Goal: Task Accomplishment & Management: Use online tool/utility

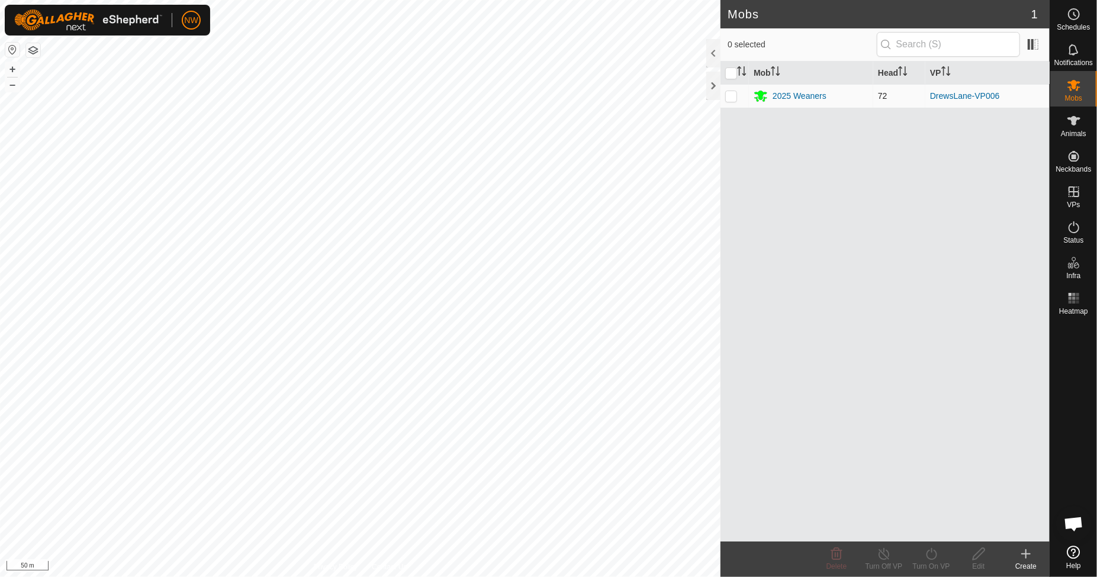
click at [734, 97] on p-checkbox at bounding box center [731, 95] width 12 height 9
checkbox input "true"
click at [1079, 225] on icon at bounding box center [1073, 227] width 14 height 14
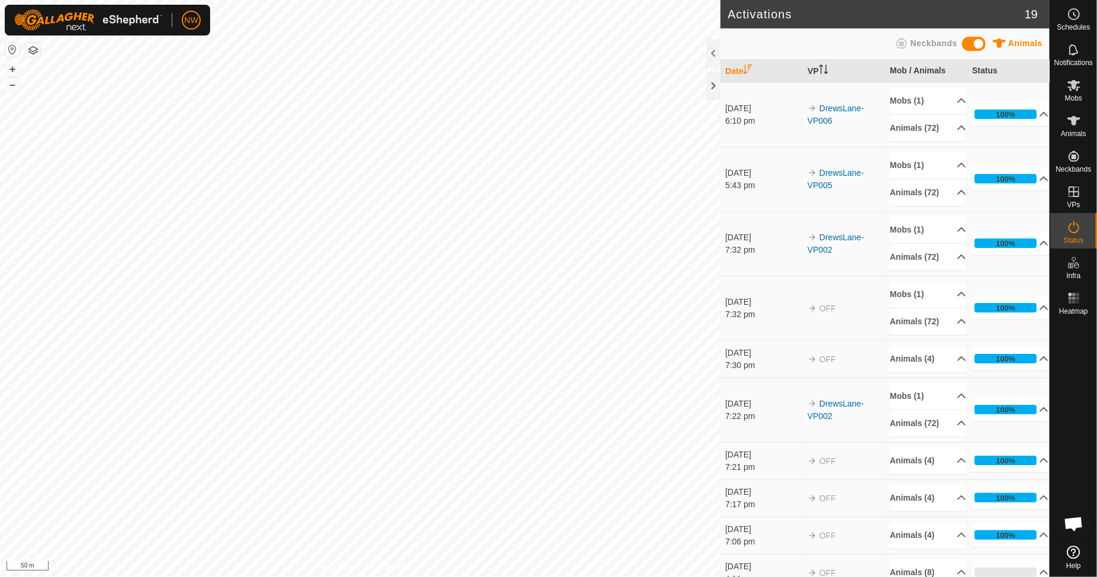
click at [738, 111] on div "[DATE]" at bounding box center [763, 108] width 76 height 12
click at [1069, 92] on es-mob-svg-icon at bounding box center [1073, 85] width 21 height 19
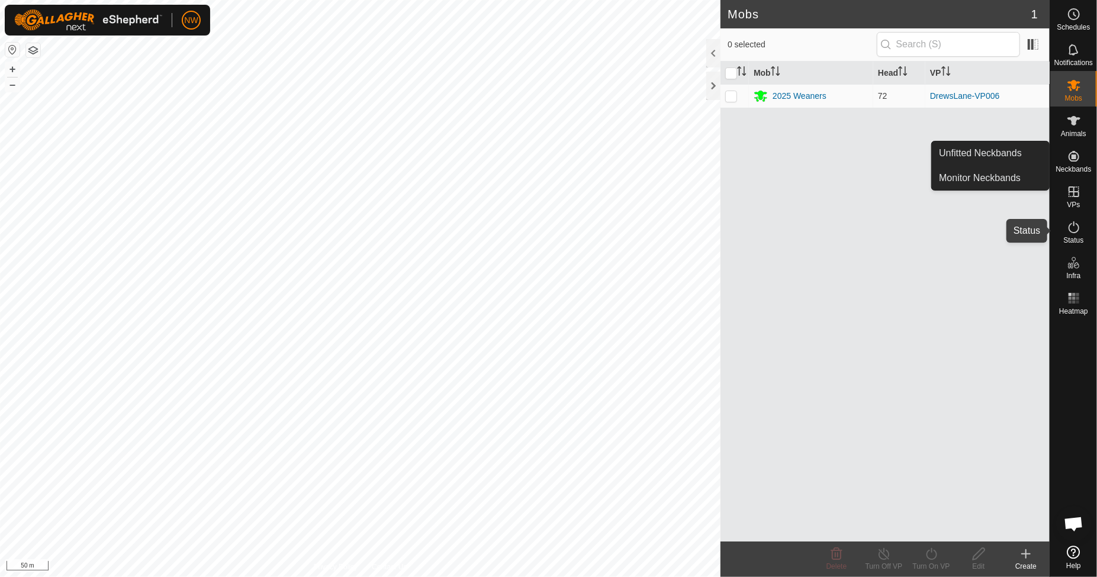
click at [1072, 230] on icon at bounding box center [1073, 227] width 14 height 14
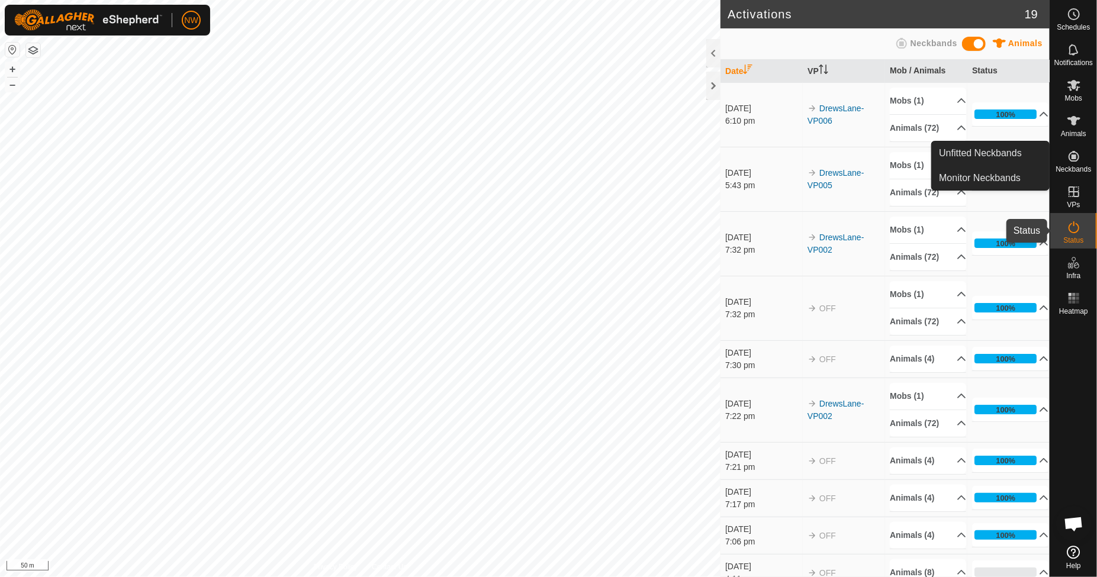
click at [1076, 230] on icon at bounding box center [1073, 227] width 14 height 14
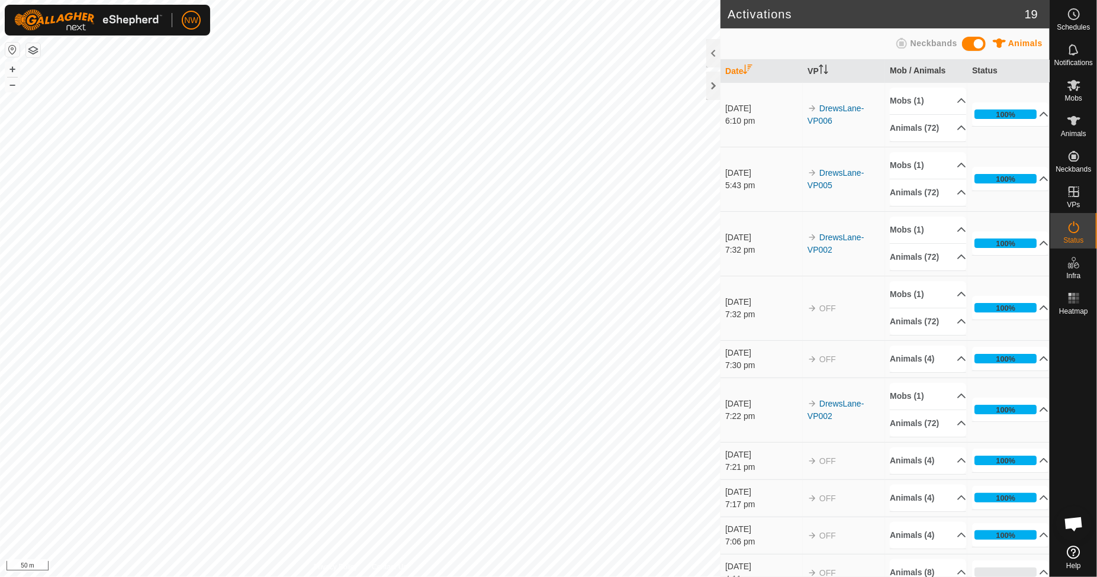
click at [1074, 225] on icon at bounding box center [1073, 227] width 14 height 14
click at [980, 193] on link "In Rotation" at bounding box center [998, 191] width 101 height 24
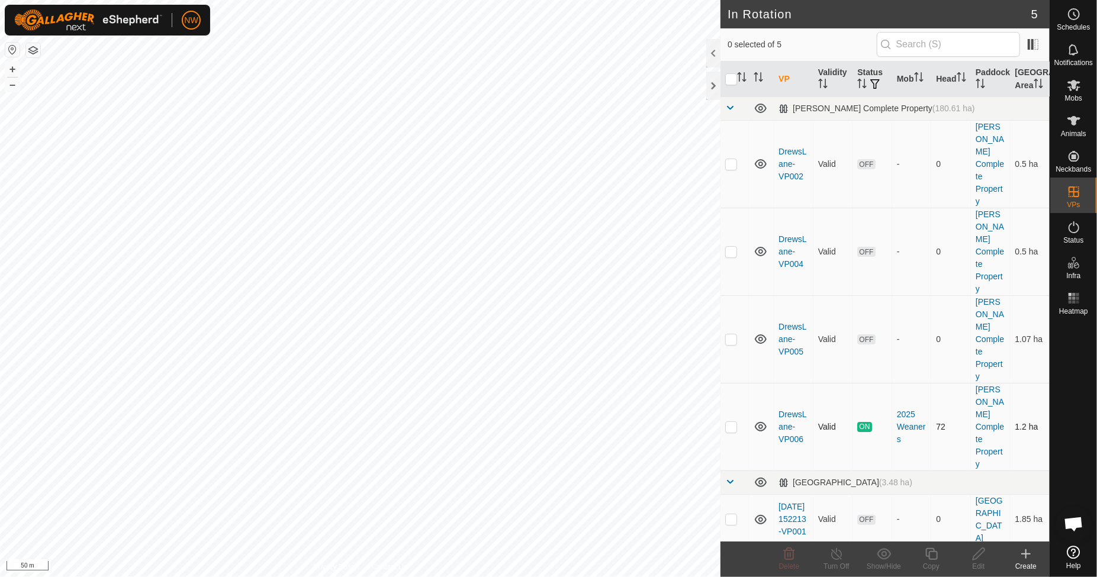
click at [731, 422] on p-checkbox at bounding box center [731, 426] width 12 height 9
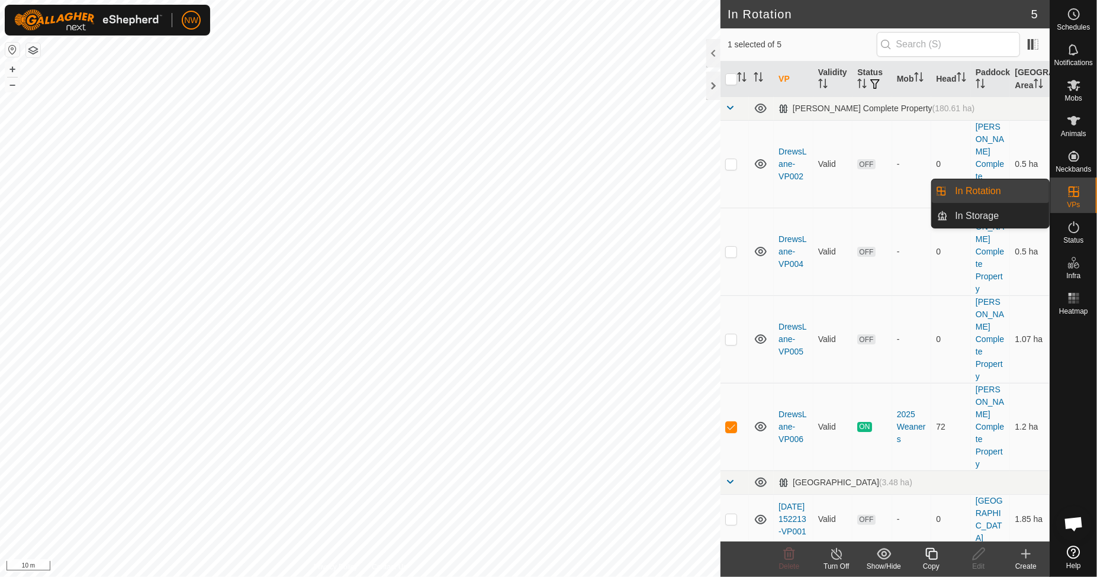
click at [1011, 191] on link "In Rotation" at bounding box center [998, 191] width 101 height 24
click at [733, 422] on p-checkbox at bounding box center [731, 426] width 12 height 9
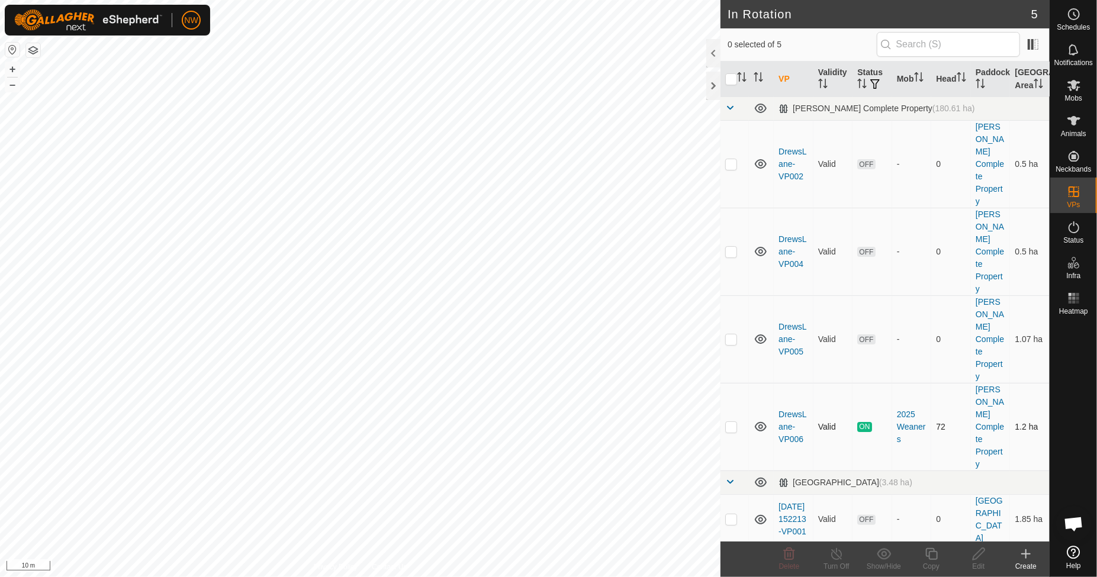
click at [733, 422] on p-checkbox at bounding box center [731, 426] width 12 height 9
checkbox input "true"
click at [929, 557] on icon at bounding box center [931, 554] width 12 height 12
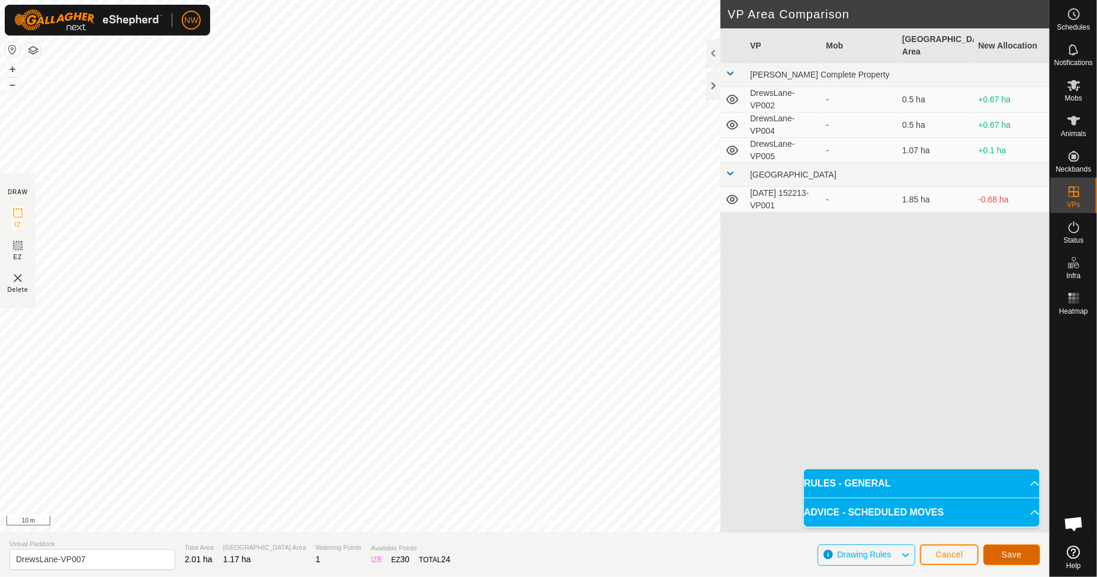
click at [1008, 553] on span "Save" at bounding box center [1011, 554] width 20 height 9
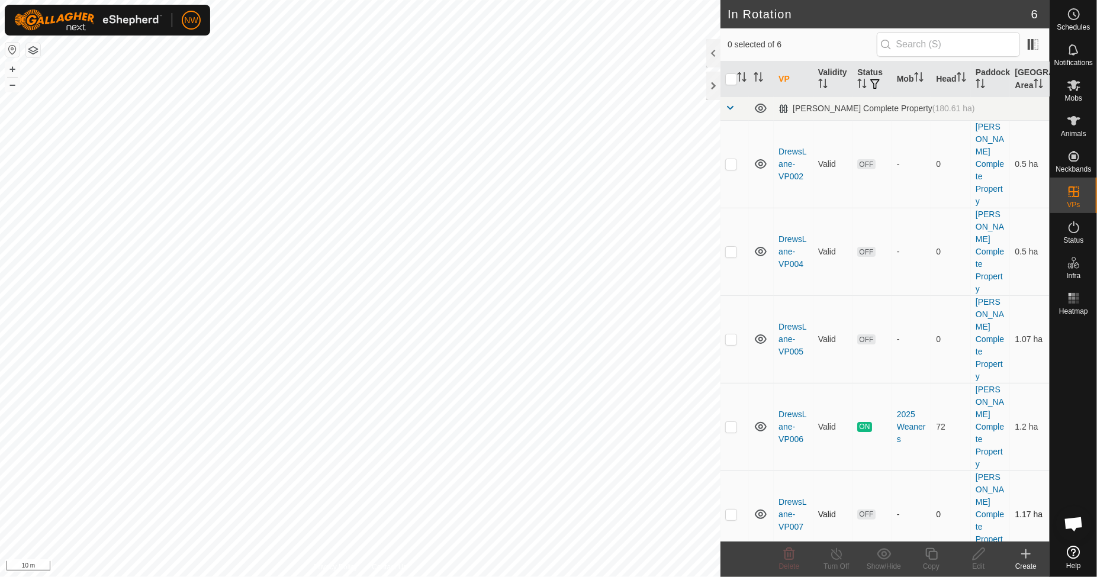
click at [726, 510] on p-checkbox at bounding box center [731, 514] width 12 height 9
checkbox input "true"
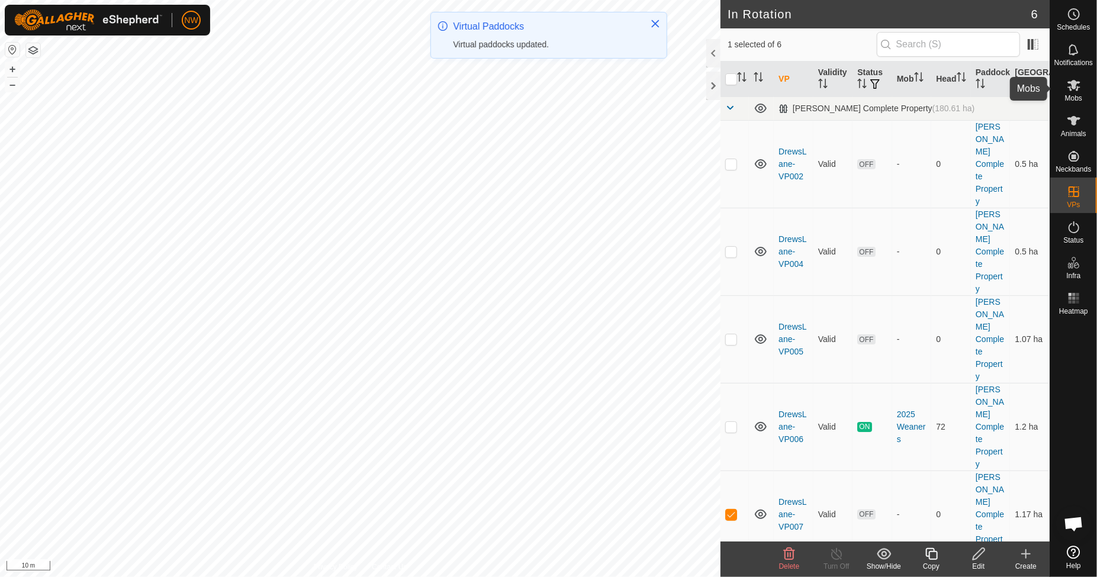
click at [1076, 91] on icon at bounding box center [1073, 85] width 14 height 14
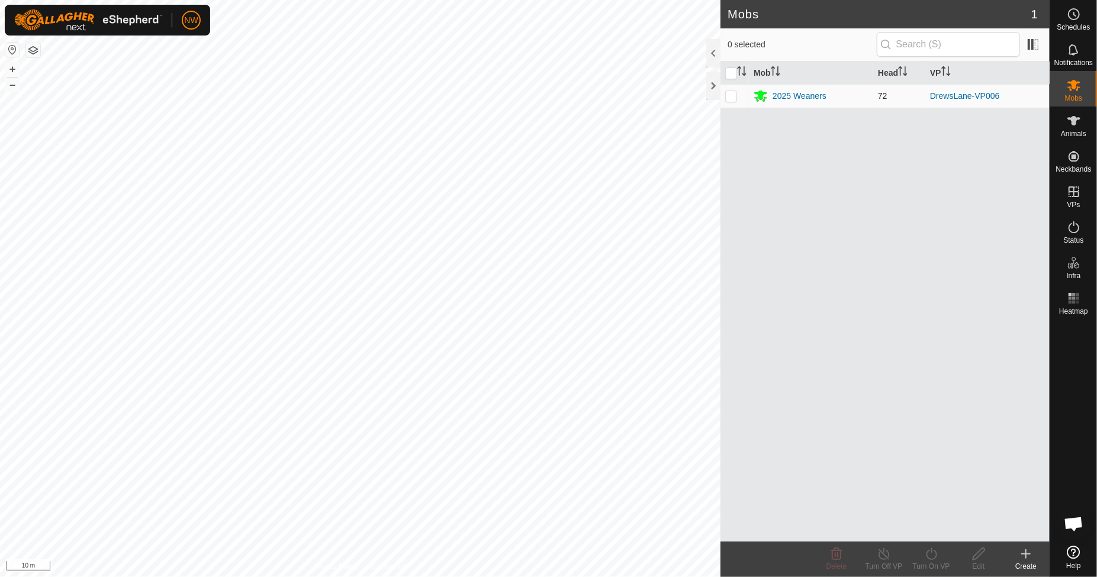
click at [730, 91] on p-checkbox at bounding box center [731, 95] width 12 height 9
checkbox input "true"
click at [936, 563] on div "Turn On VP" at bounding box center [930, 566] width 47 height 11
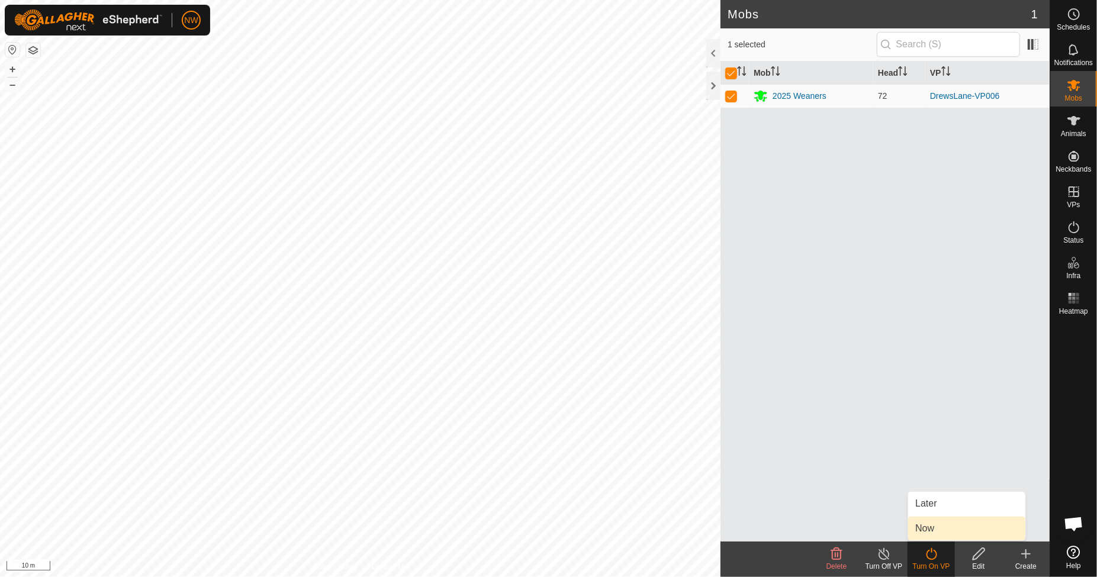
click at [930, 536] on link "Now" at bounding box center [966, 529] width 117 height 24
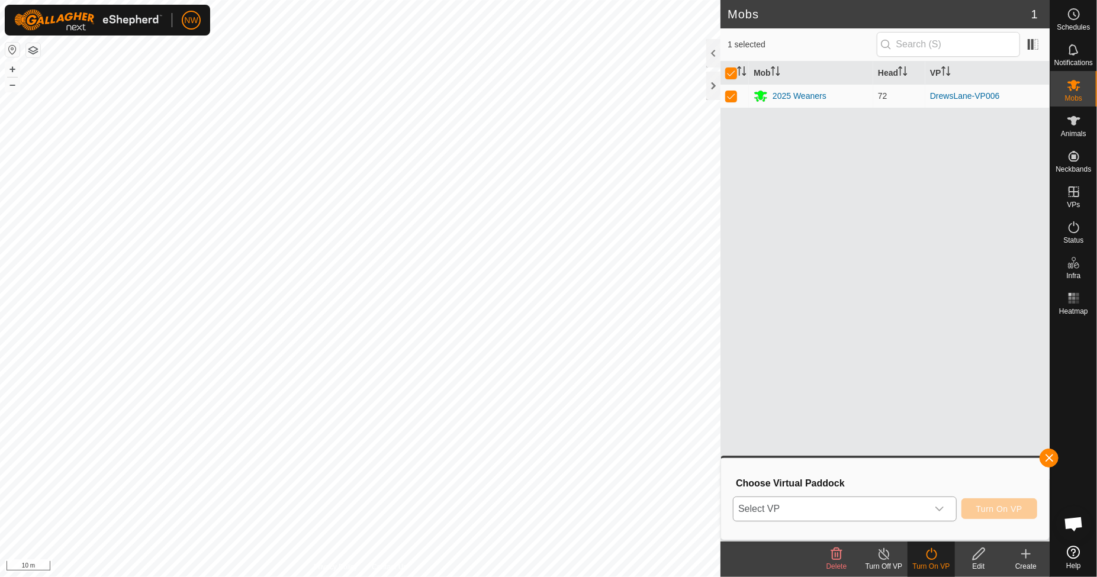
click at [940, 505] on icon "dropdown trigger" at bounding box center [938, 508] width 9 height 9
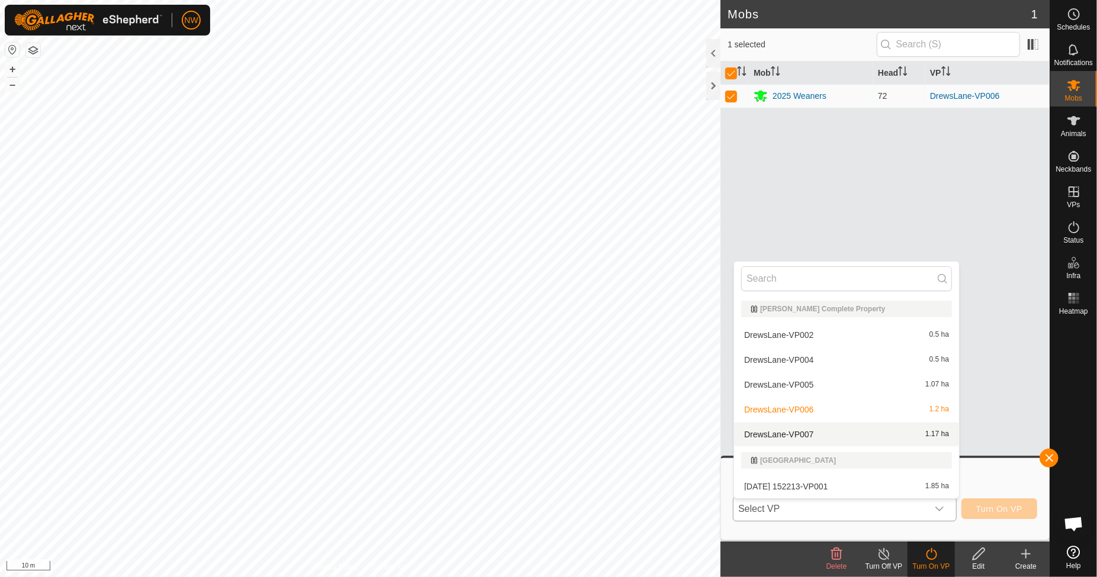
click at [796, 434] on li "DrewsLane-VP007 1.17 ha" at bounding box center [846, 435] width 225 height 24
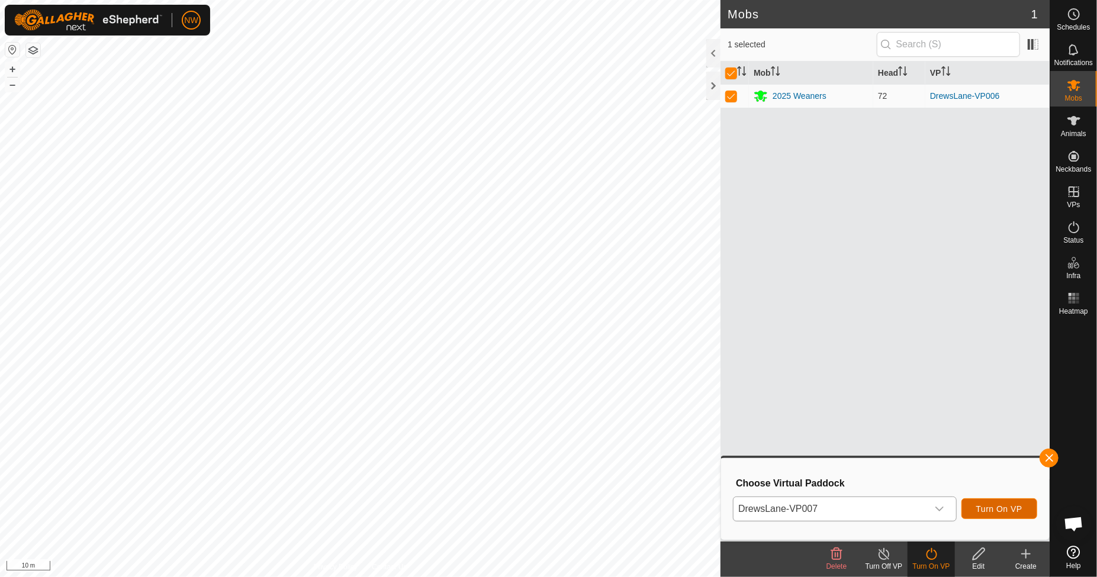
click at [1001, 504] on span "Turn On VP" at bounding box center [999, 508] width 46 height 9
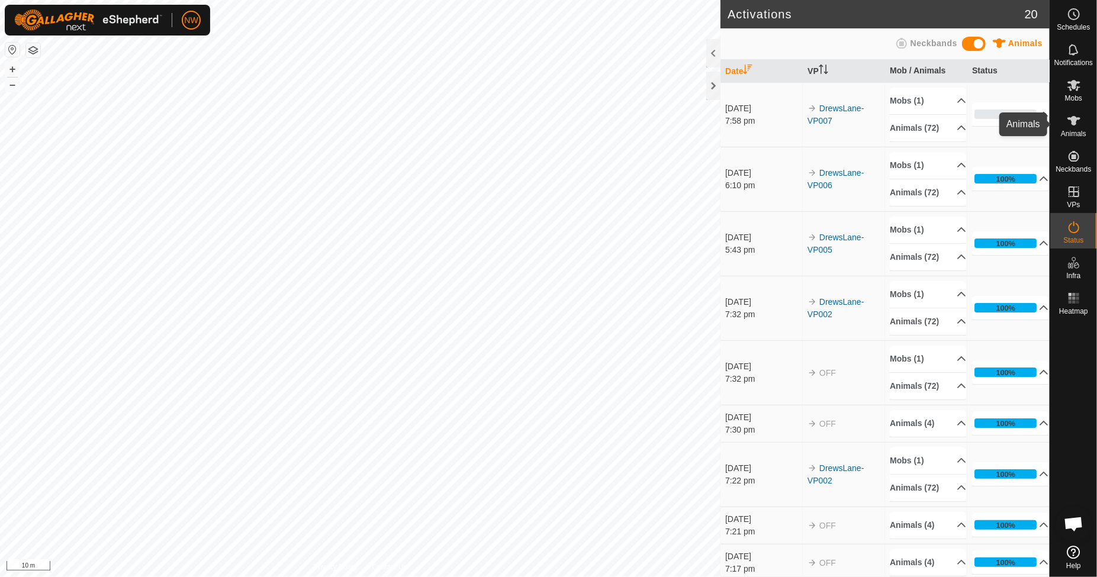
click at [1081, 116] on es-animals-svg-icon at bounding box center [1073, 120] width 21 height 19
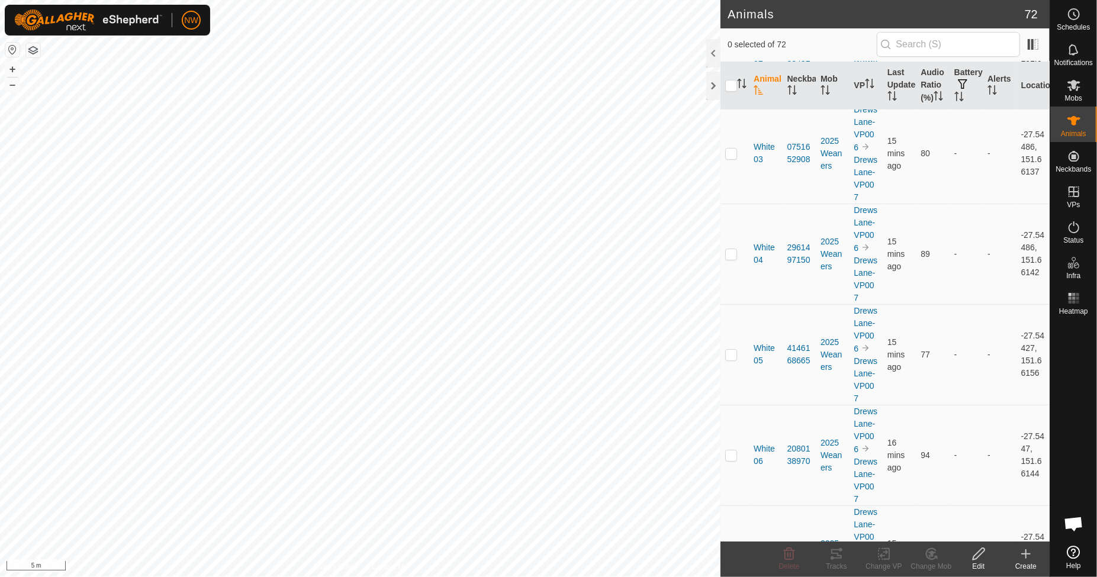
scroll to position [157, 0]
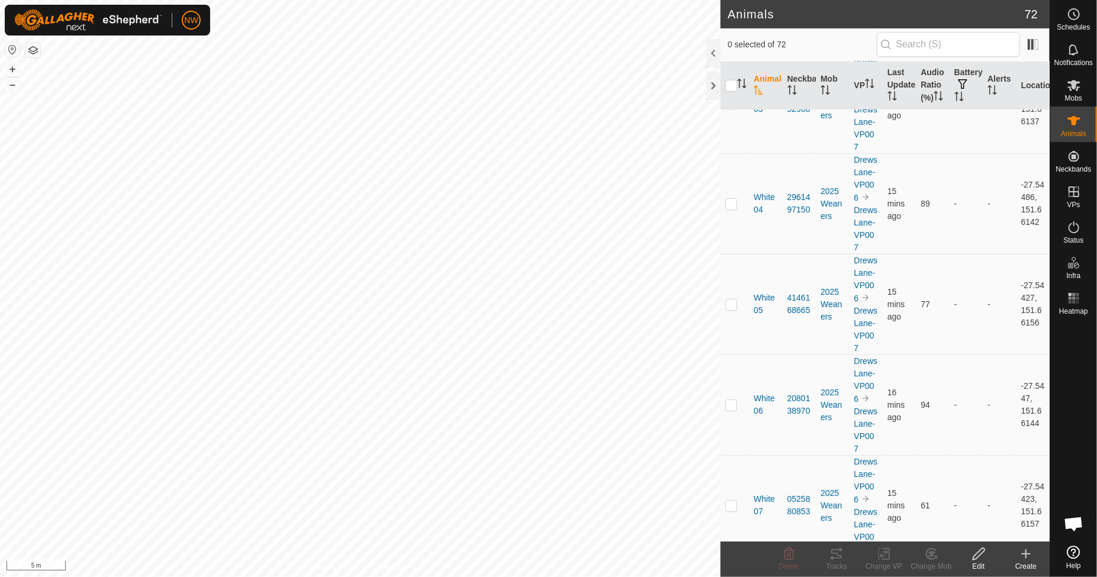
click at [761, 85] on th "Animal" at bounding box center [765, 86] width 33 height 49
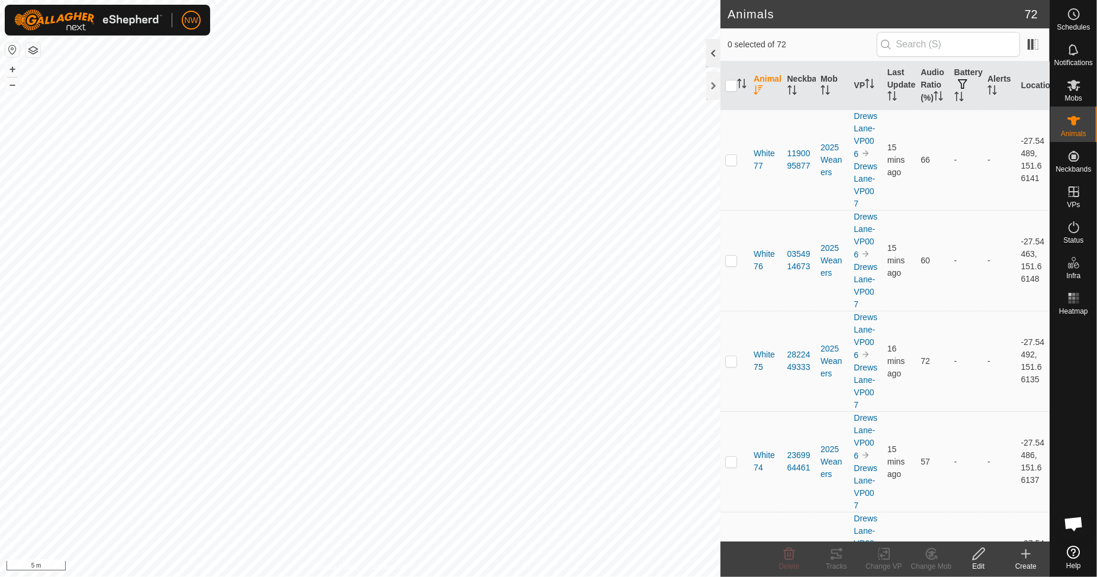
click at [714, 47] on div at bounding box center [713, 53] width 14 height 28
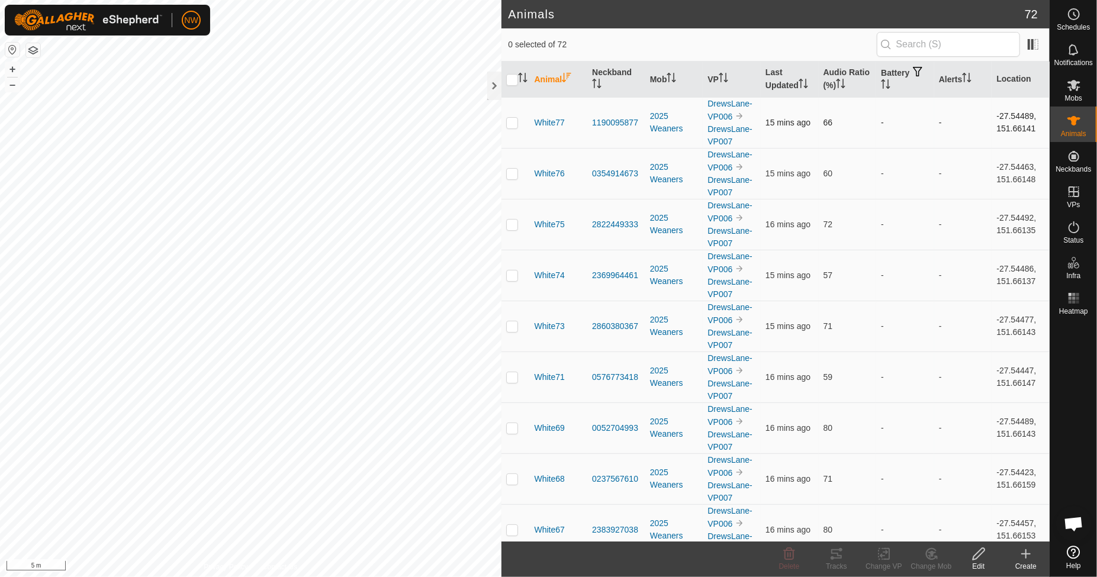
click at [509, 120] on p-checkbox at bounding box center [512, 122] width 12 height 9
checkbox input "true"
click at [828, 554] on tracks-svg-icon at bounding box center [836, 554] width 47 height 14
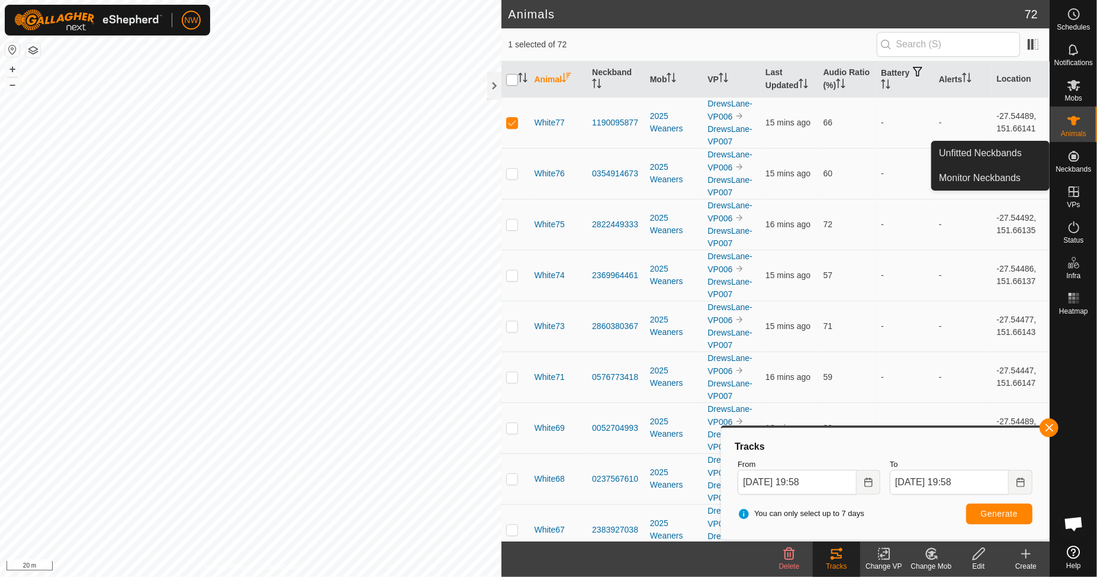
click at [512, 75] on input "checkbox" at bounding box center [512, 80] width 12 height 12
checkbox input "true"
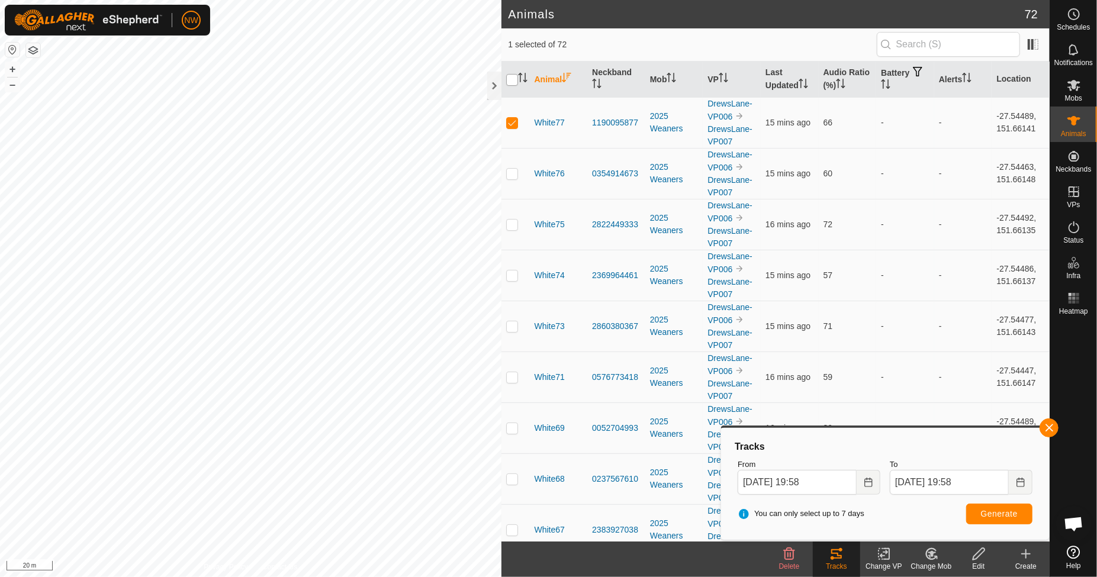
checkbox input "true"
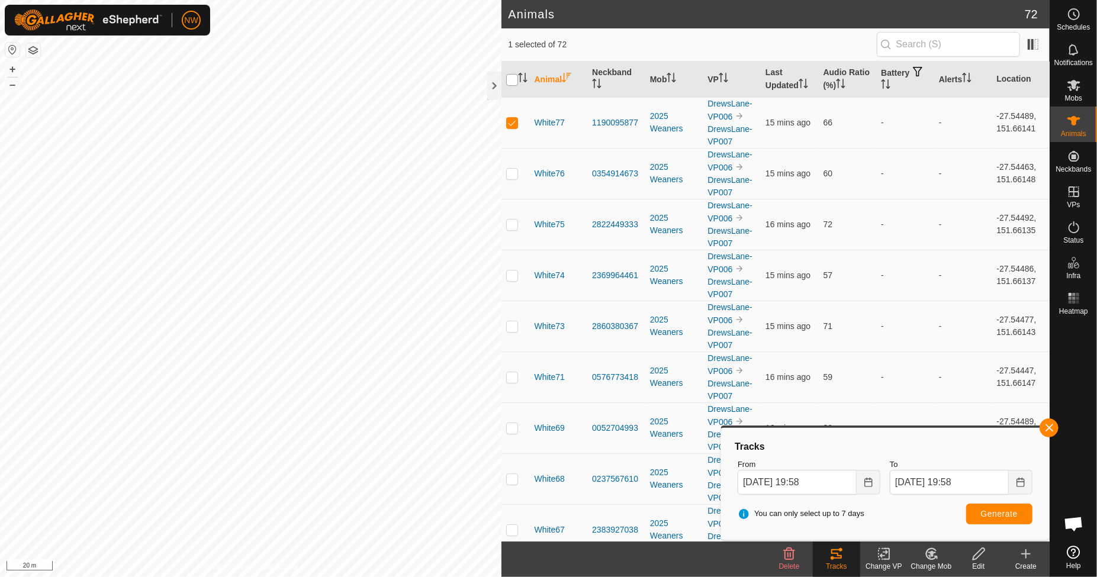
checkbox input "true"
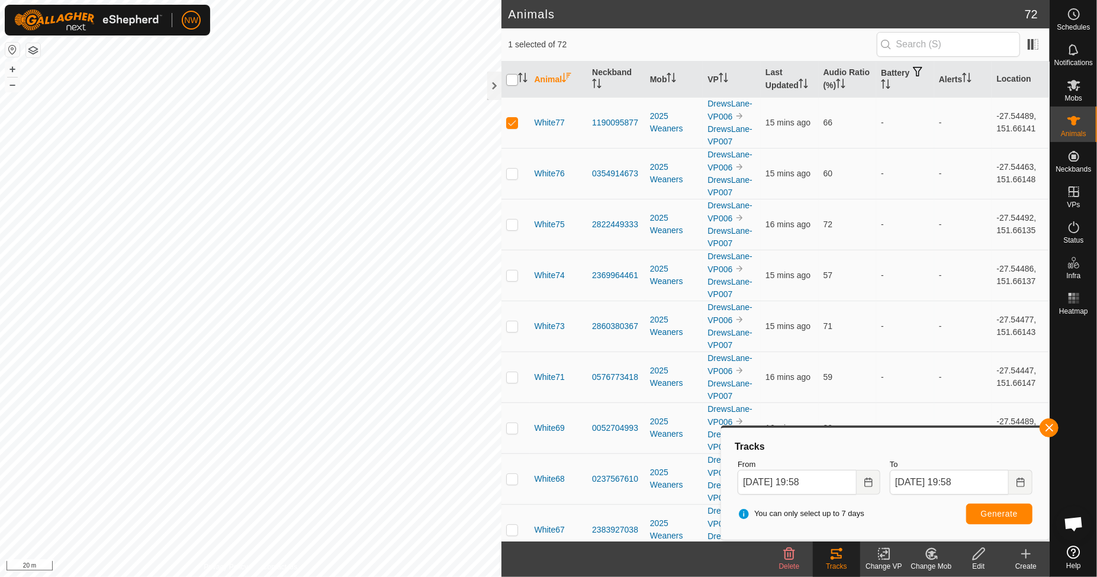
checkbox input "true"
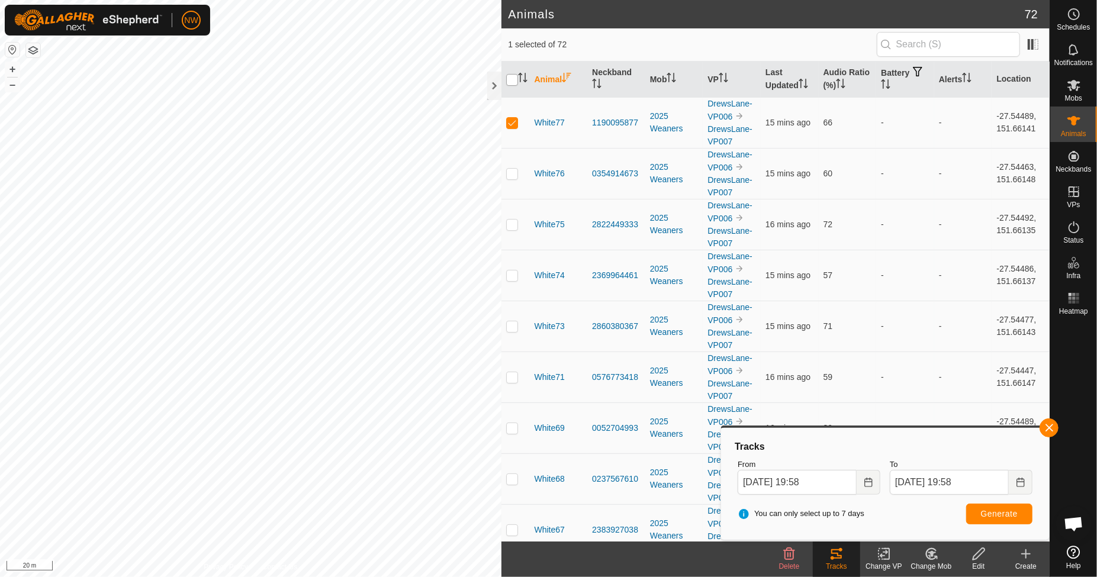
checkbox input "true"
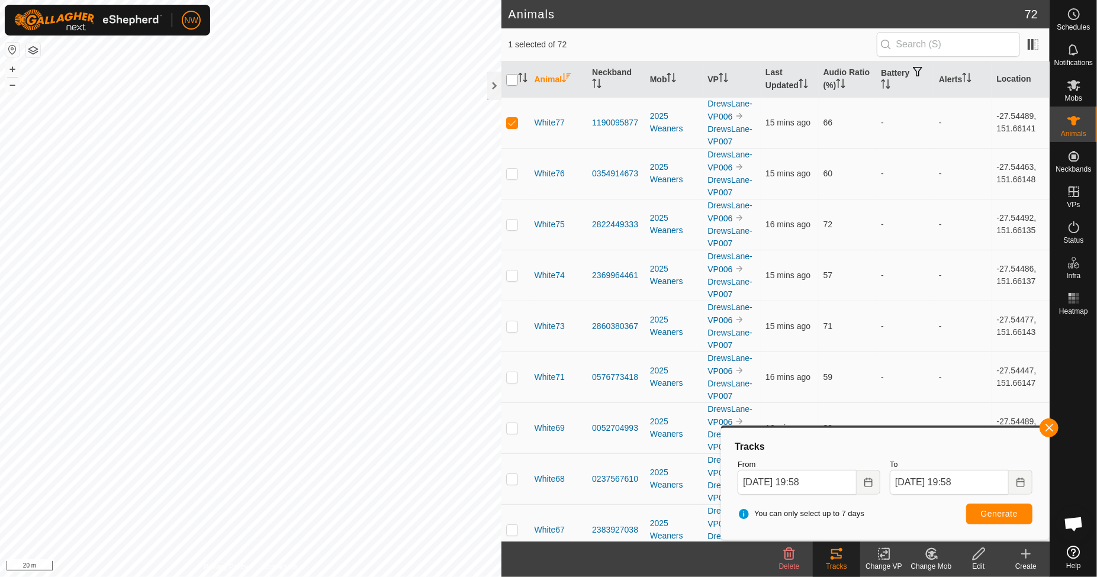
checkbox input "true"
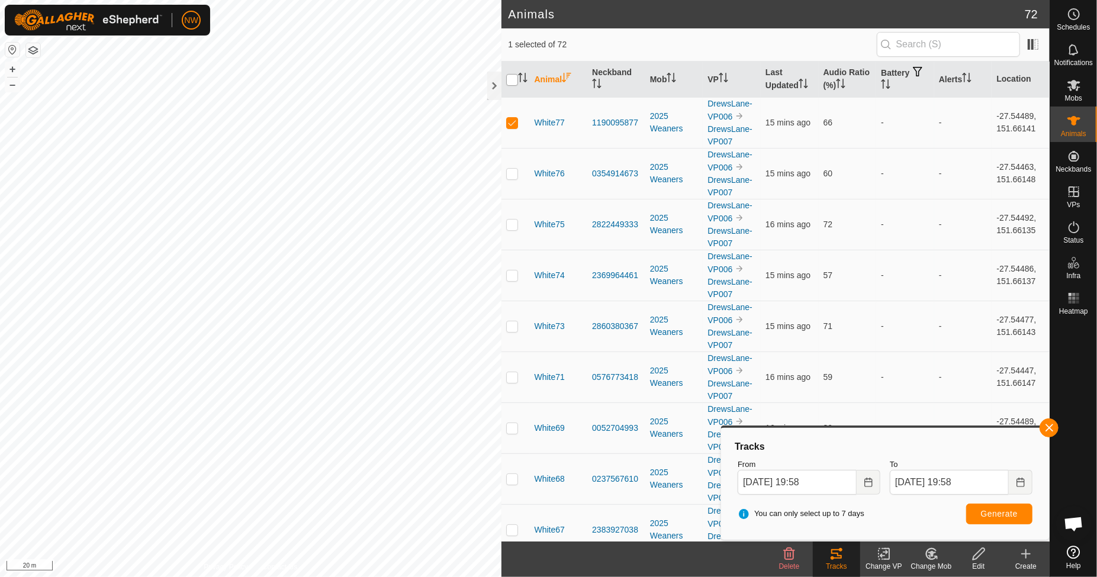
checkbox input "true"
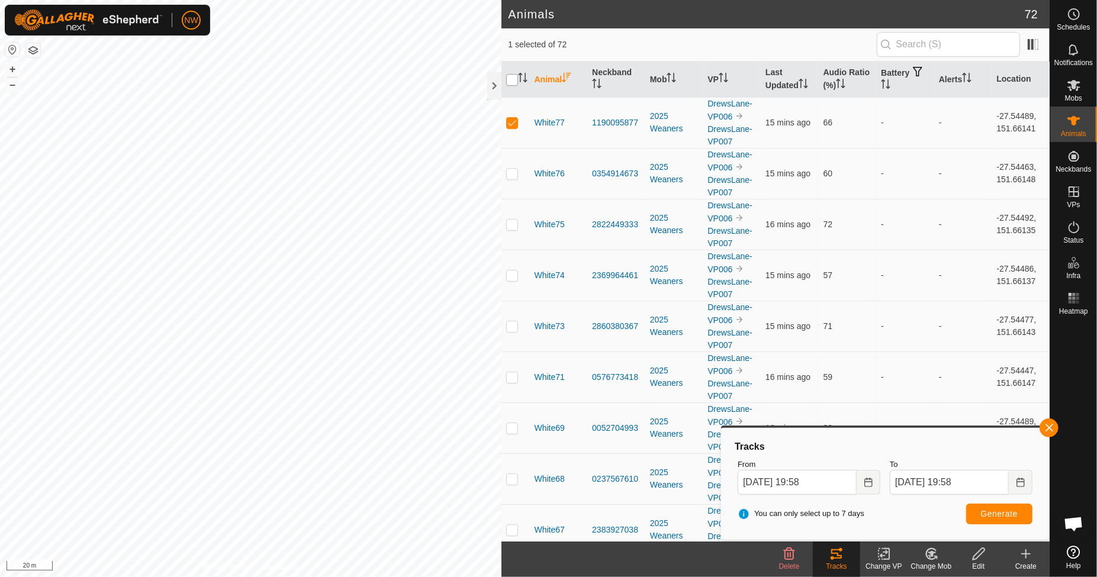
checkbox input "true"
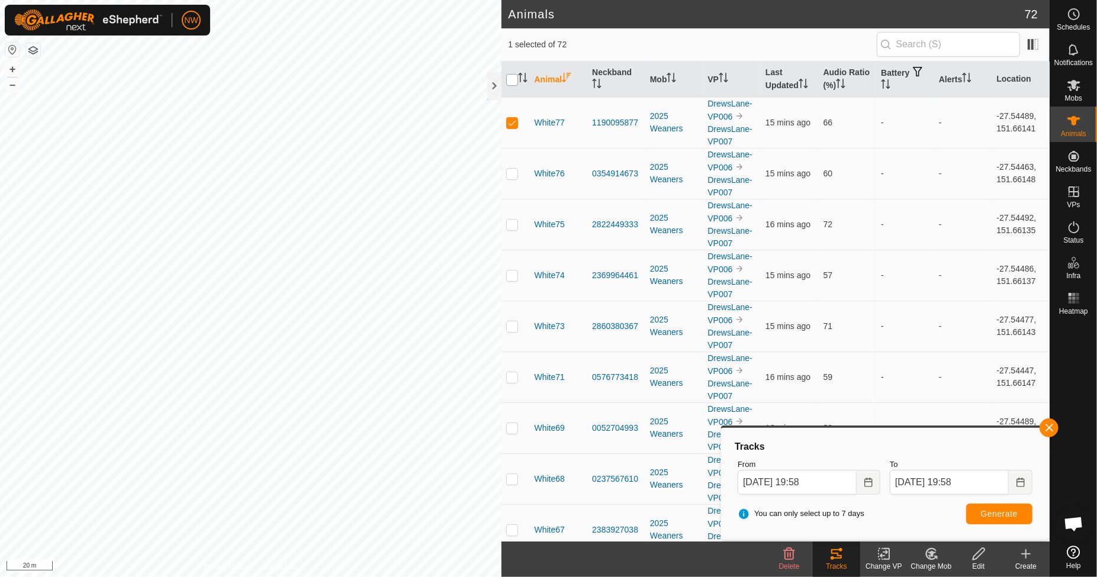
checkbox input "true"
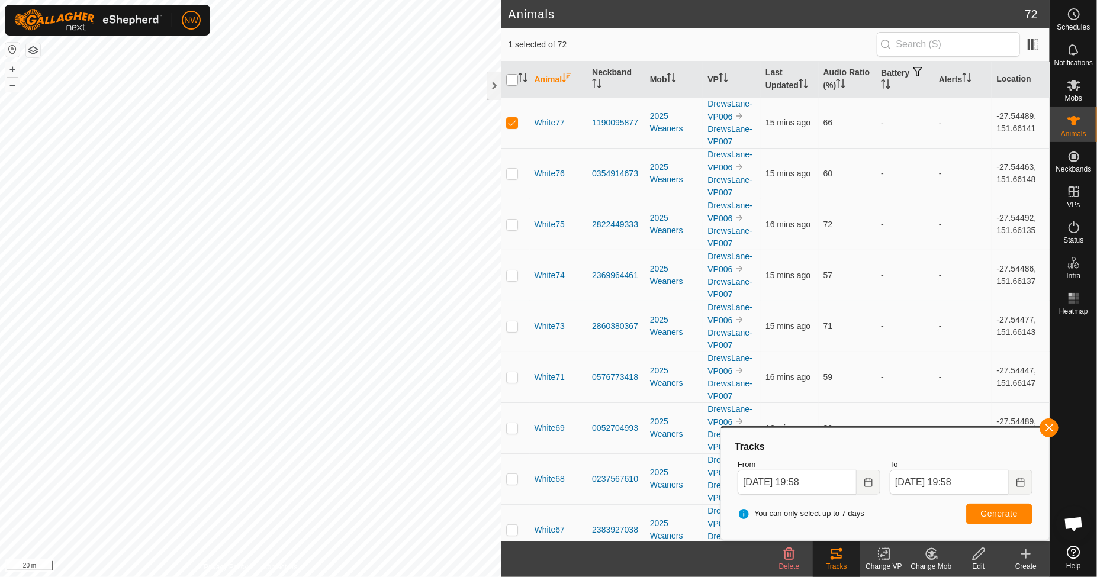
checkbox input "true"
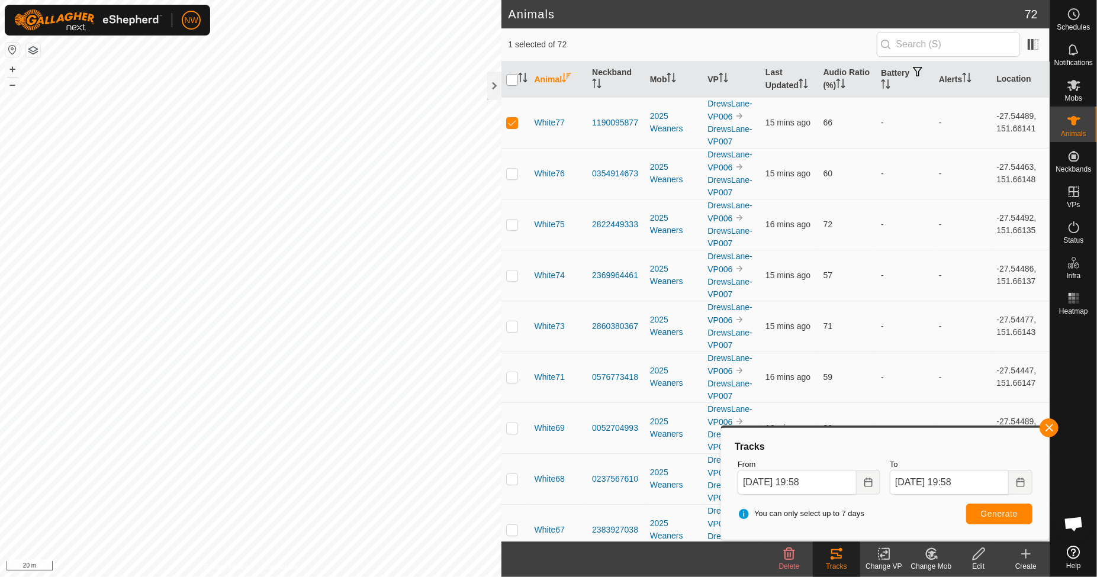
checkbox input "true"
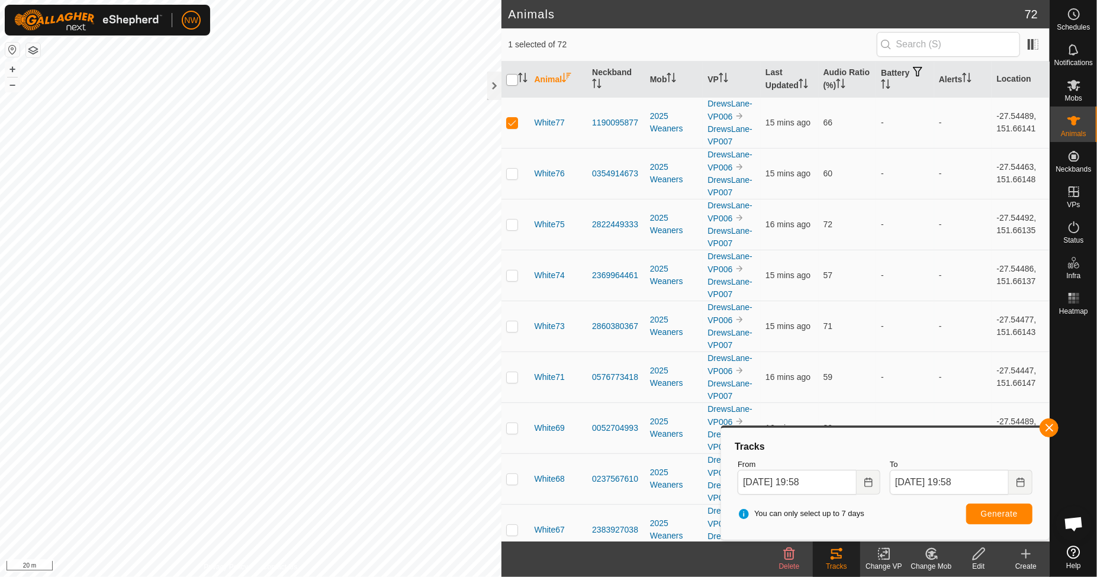
checkbox input "true"
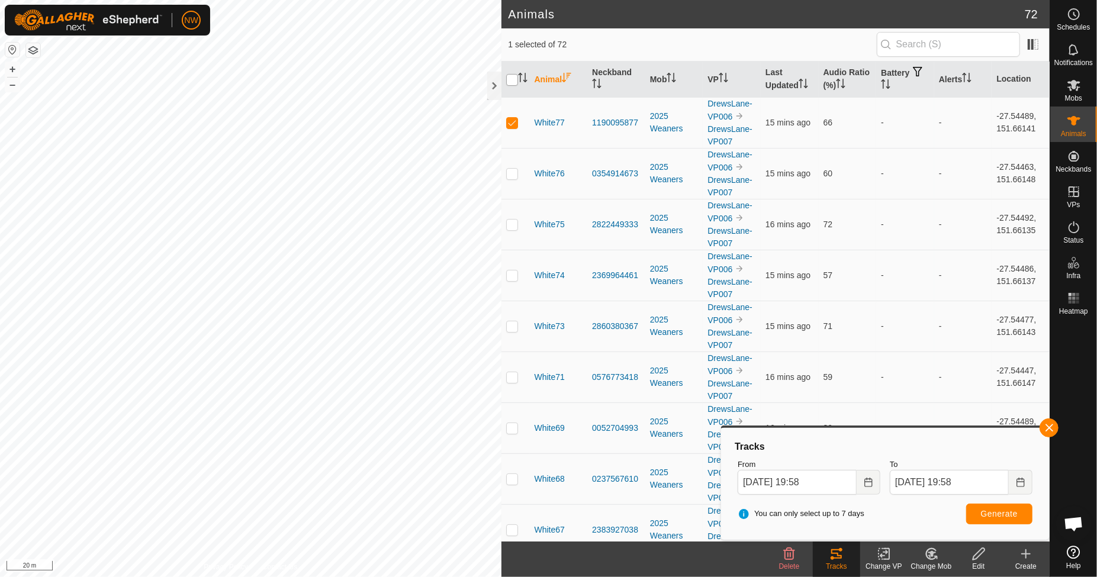
checkbox input "true"
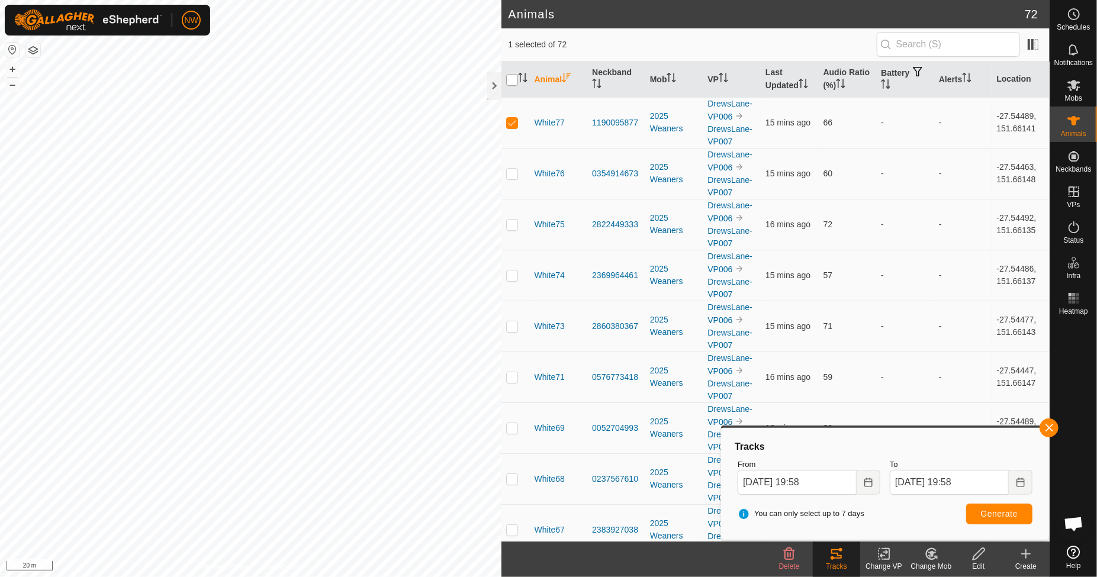
checkbox input "true"
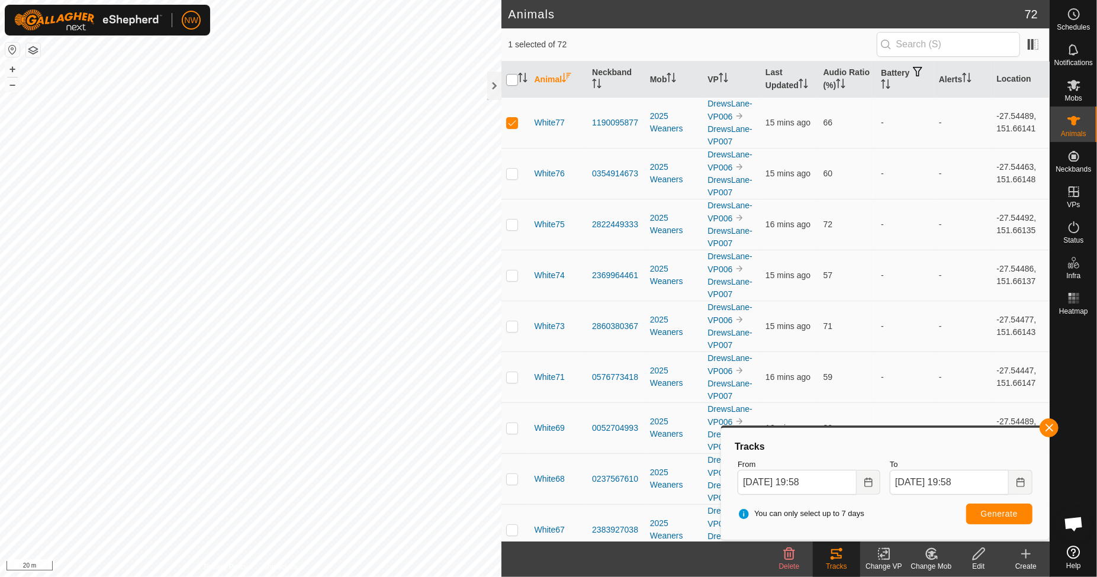
checkbox input "true"
click at [515, 82] on input "checkbox" at bounding box center [512, 80] width 12 height 12
checkbox input "false"
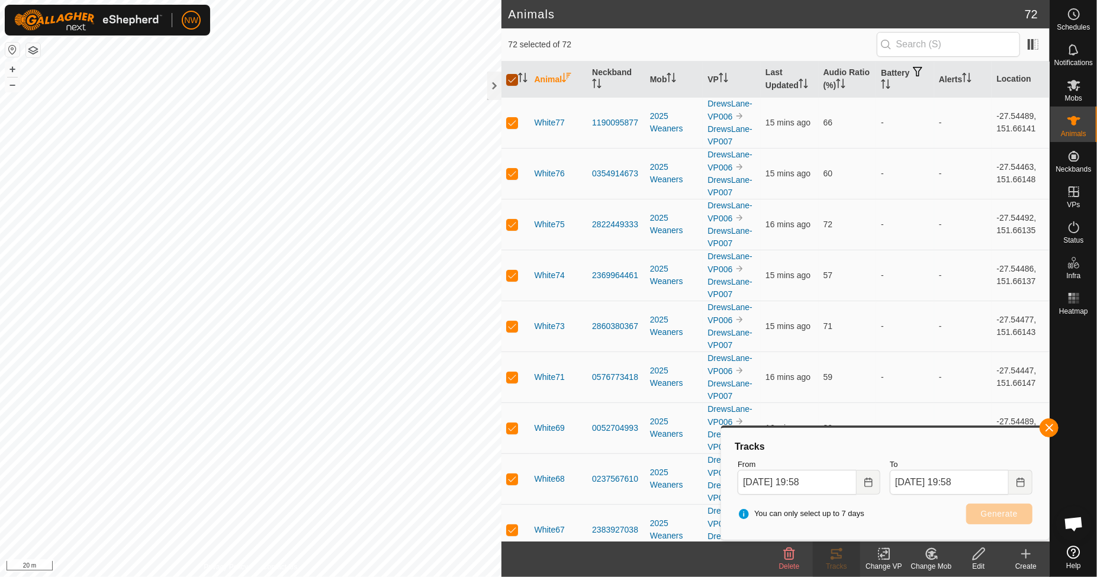
checkbox input "false"
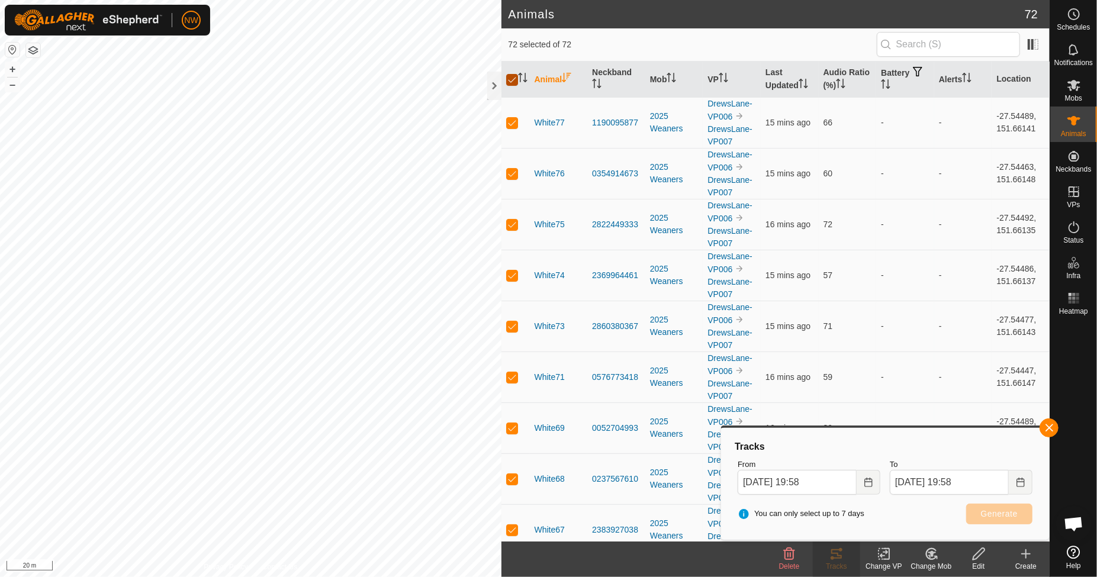
checkbox input "false"
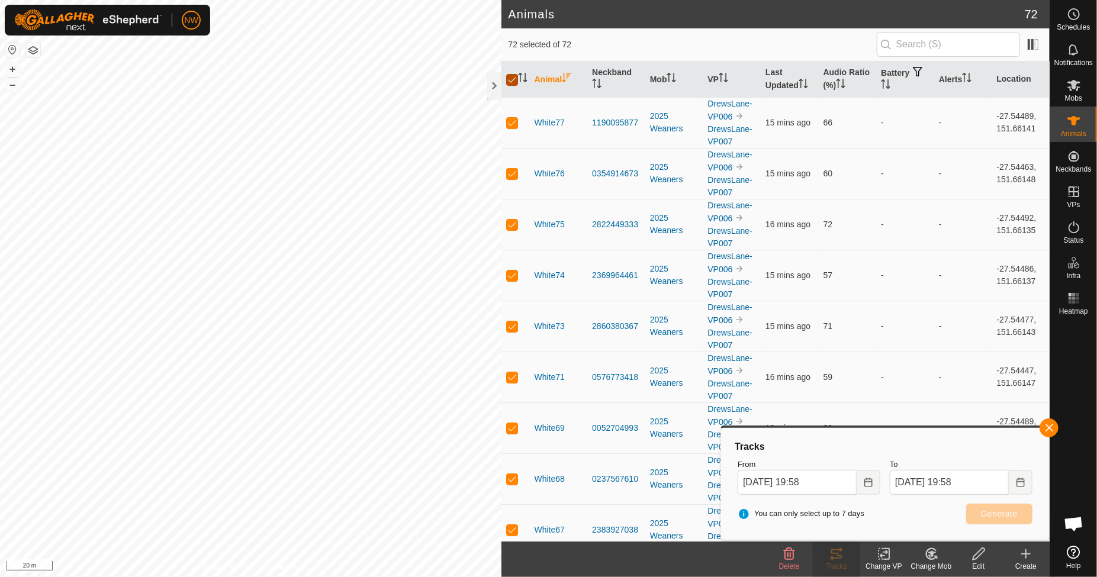
checkbox input "false"
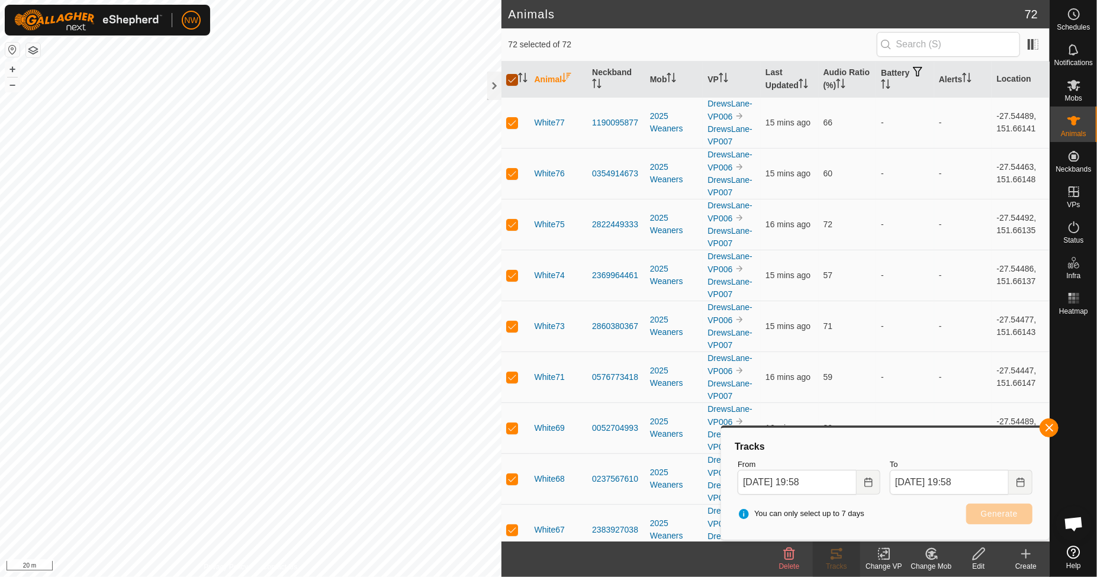
checkbox input "false"
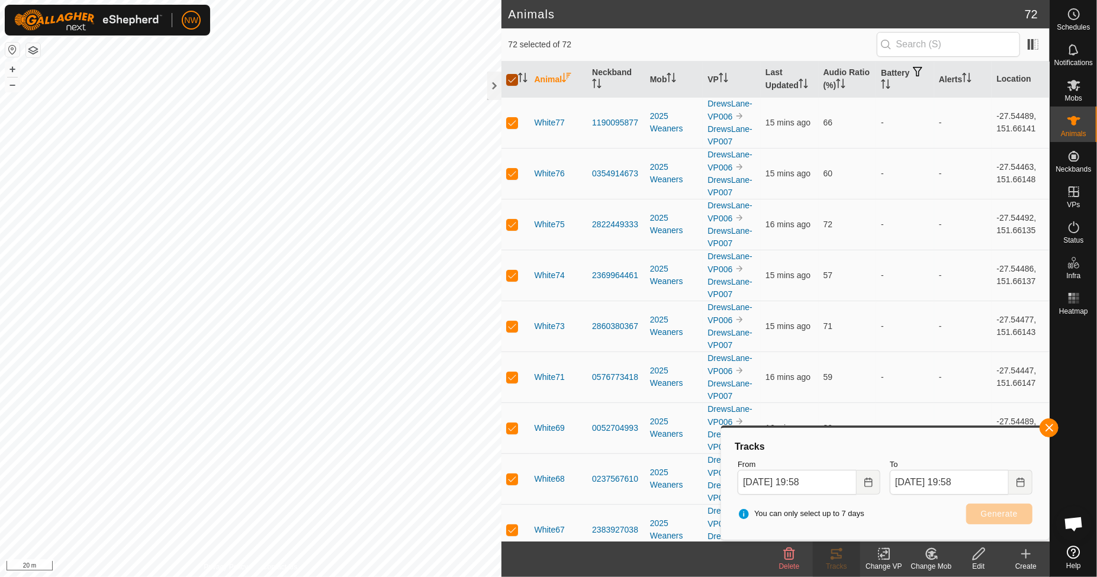
checkbox input "false"
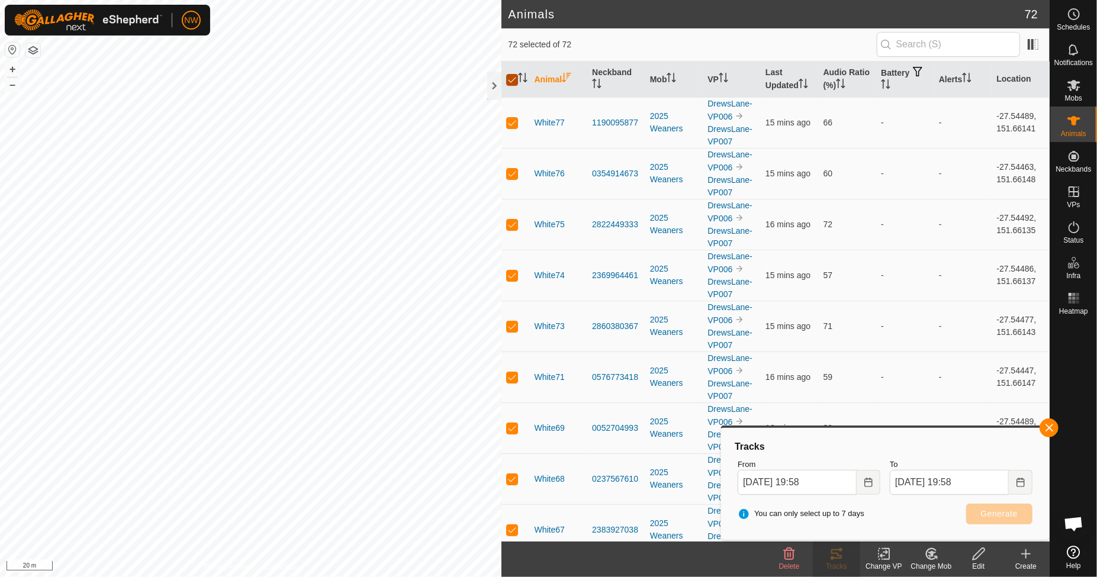
checkbox input "false"
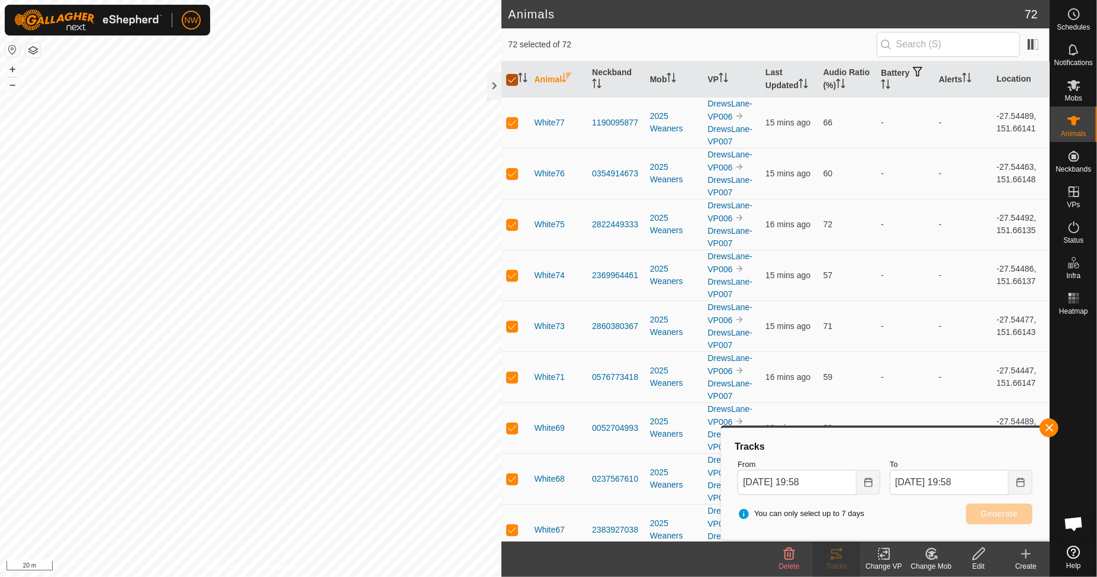
checkbox input "false"
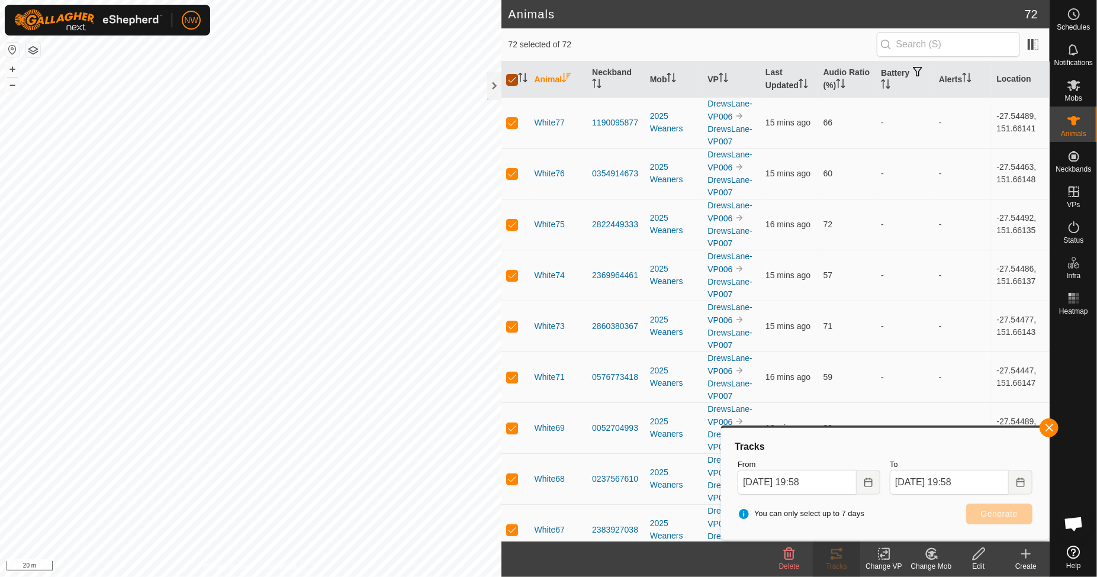
checkbox input "false"
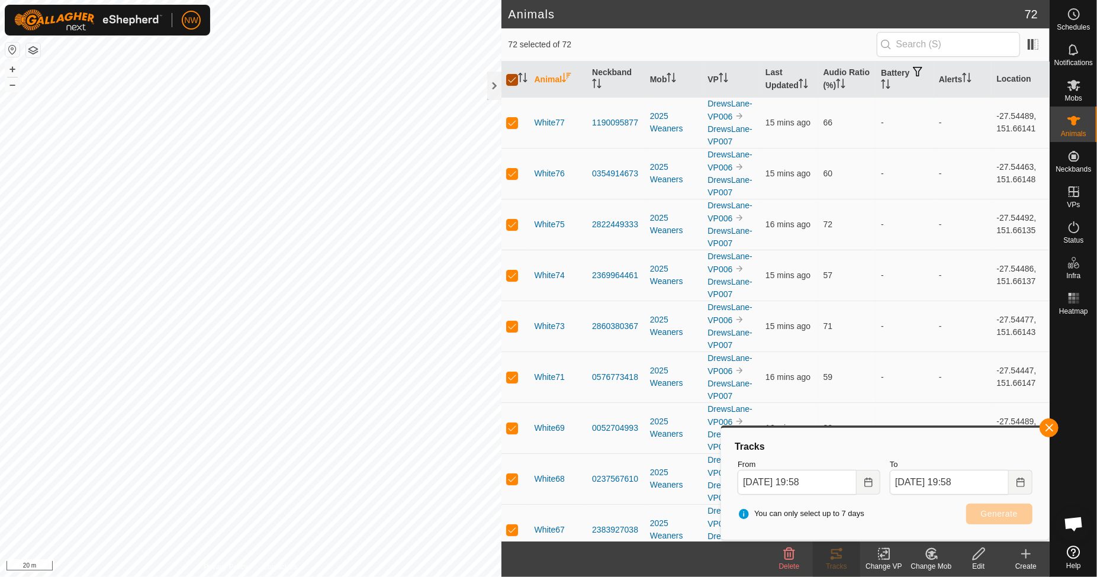
checkbox input "false"
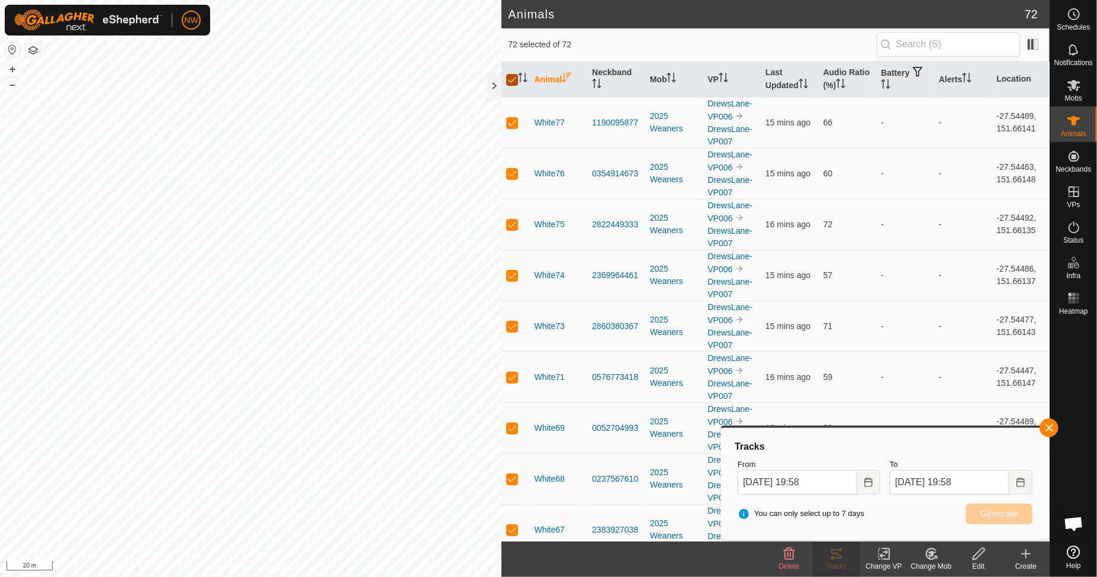
checkbox input "false"
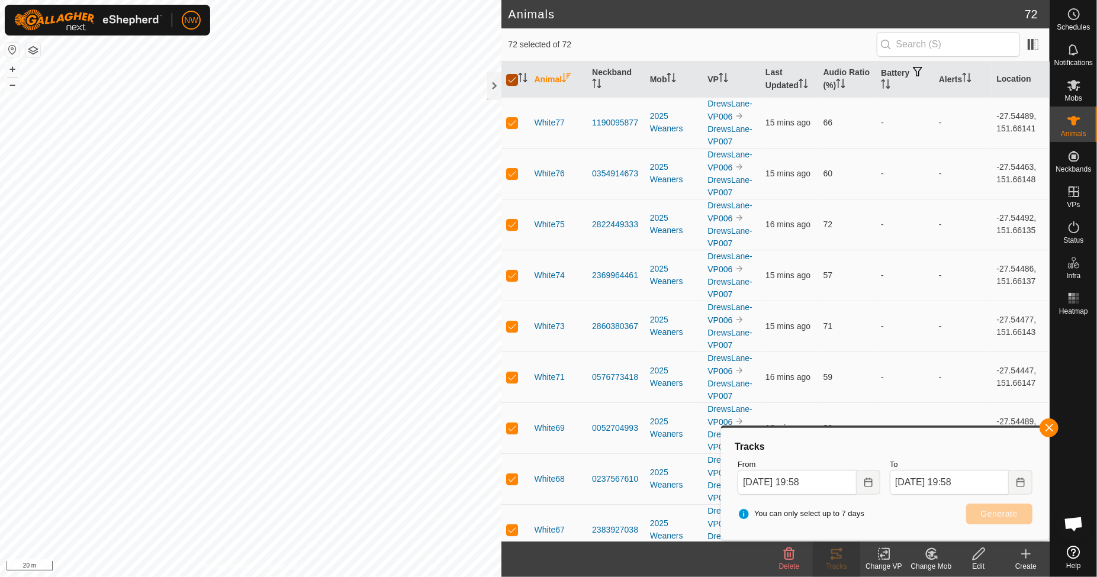
checkbox input "false"
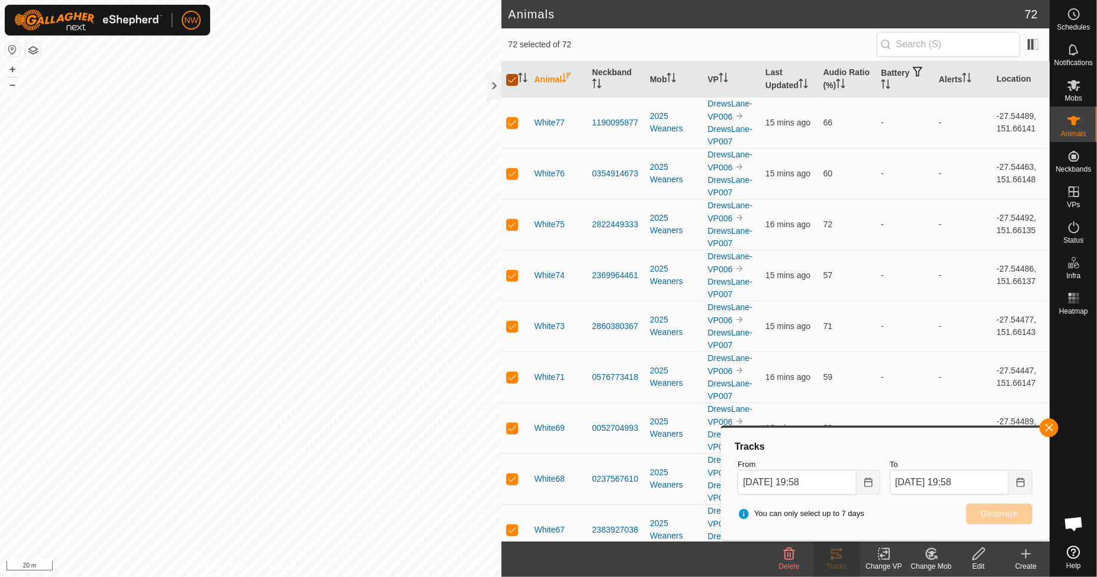
checkbox input "false"
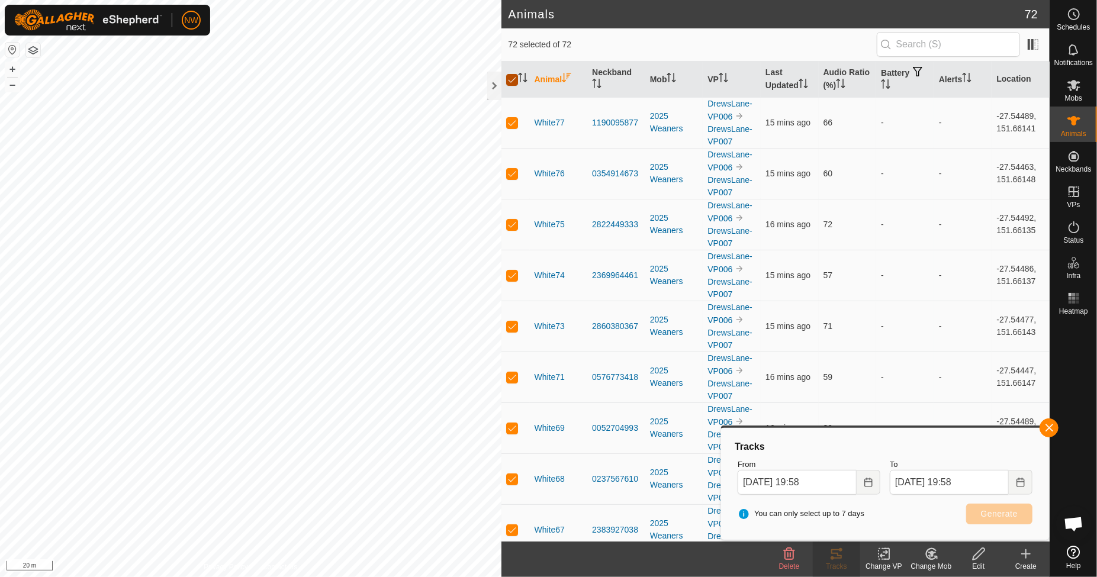
checkbox input "false"
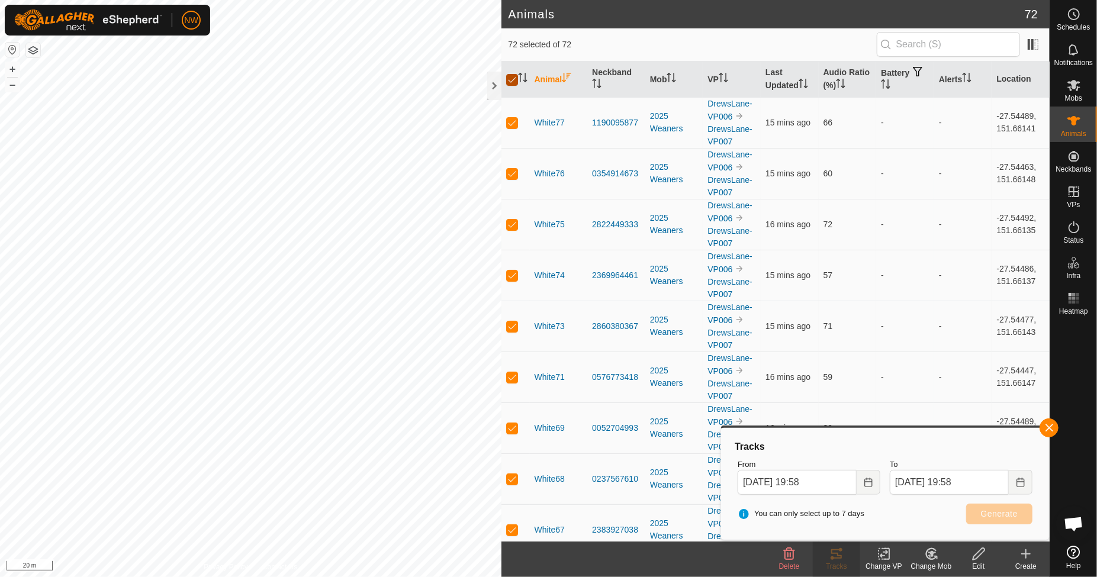
checkbox input "false"
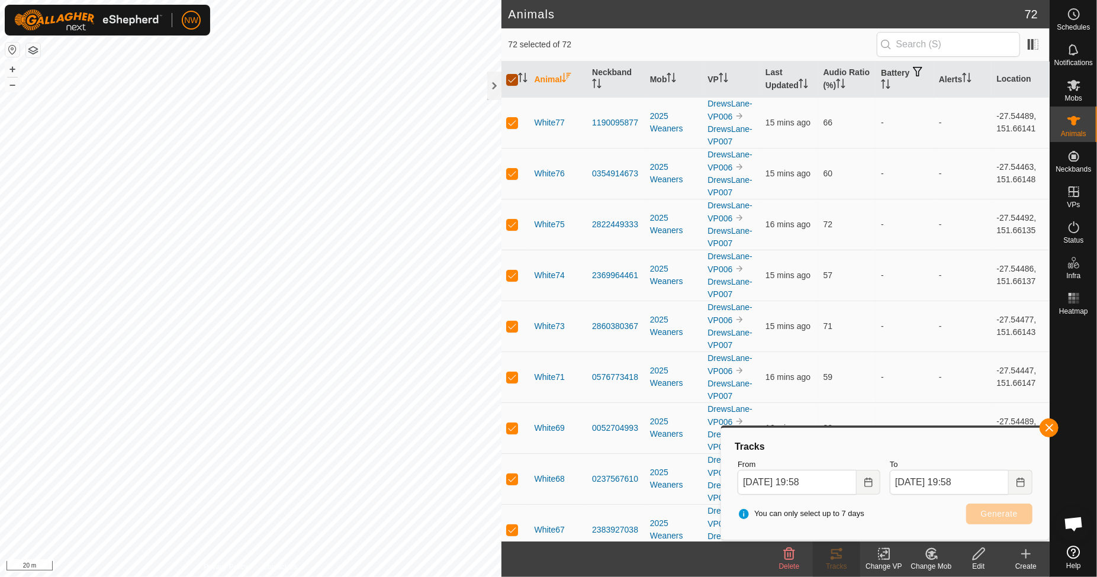
checkbox input "false"
click at [491, 82] on div at bounding box center [494, 86] width 14 height 28
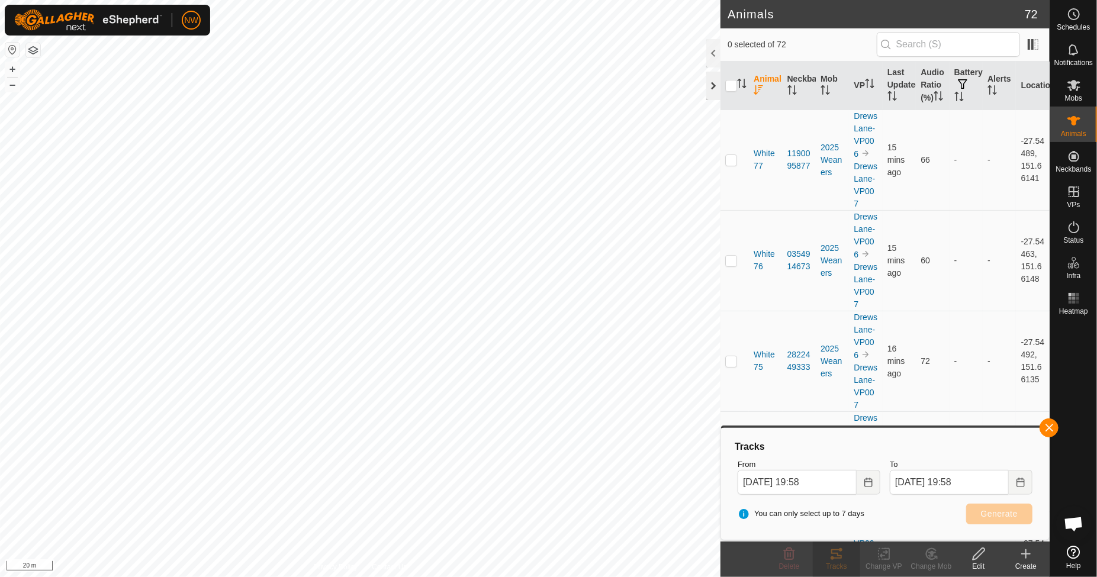
click at [713, 82] on div at bounding box center [713, 86] width 14 height 28
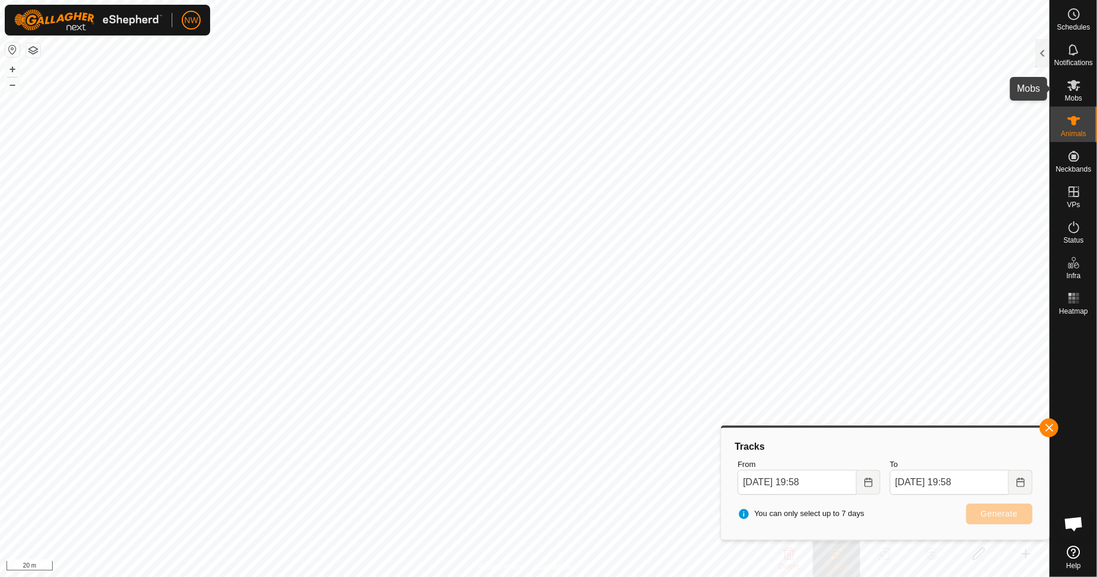
click at [1076, 80] on icon at bounding box center [1073, 85] width 14 height 14
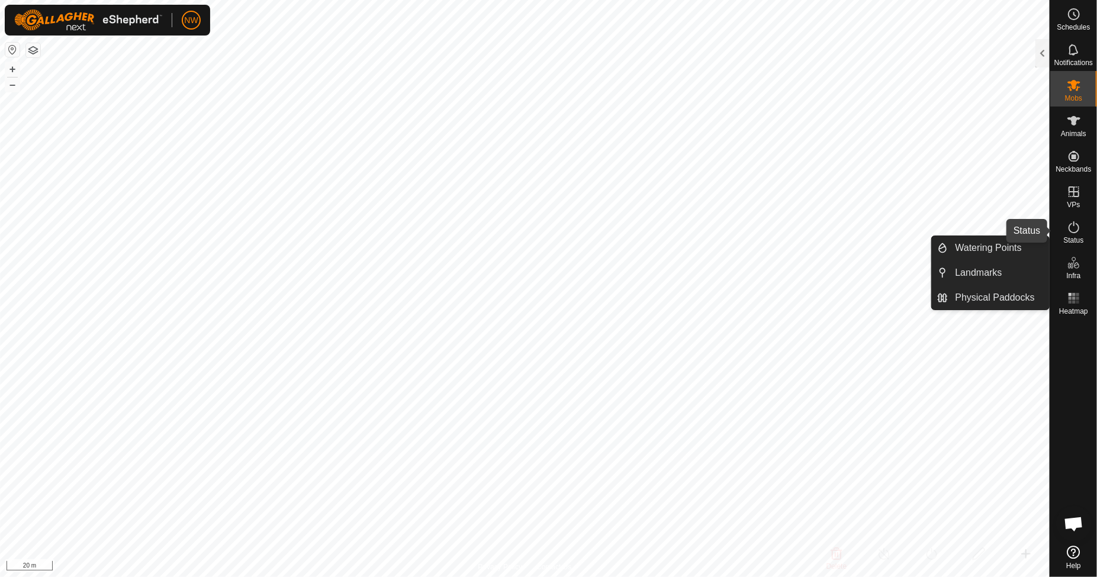
click at [1078, 231] on icon at bounding box center [1073, 227] width 14 height 14
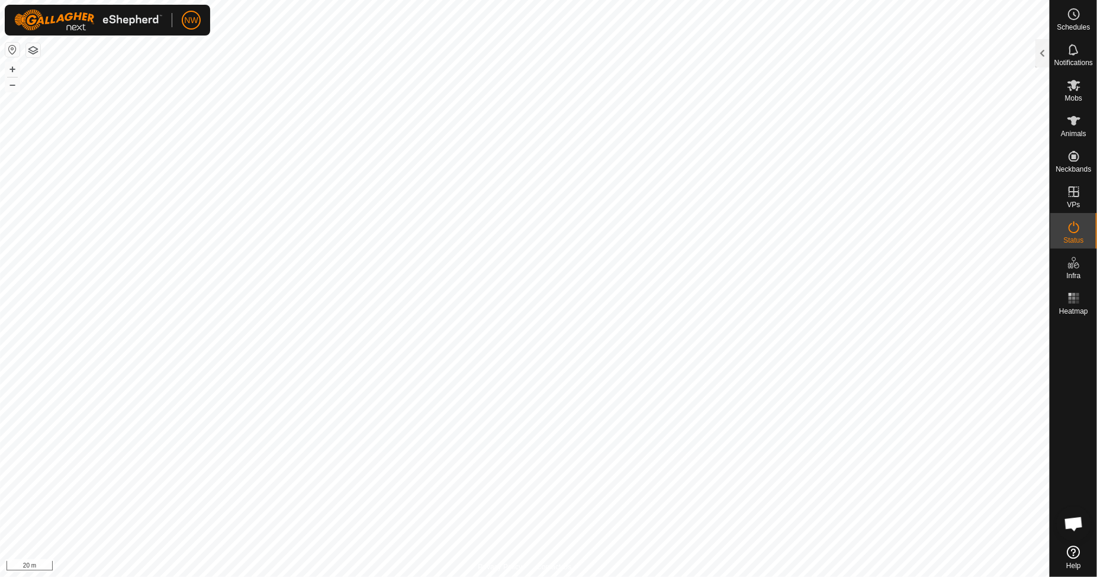
click at [1076, 231] on icon at bounding box center [1073, 227] width 11 height 12
click at [1042, 54] on div at bounding box center [1042, 53] width 14 height 28
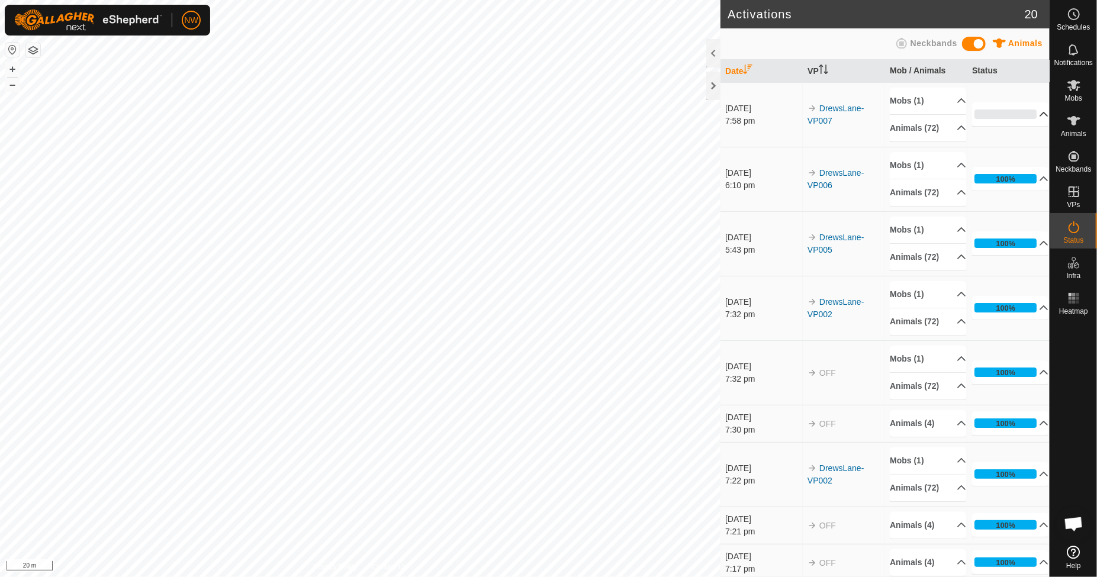
click at [1023, 112] on p-accordion-header "0%" at bounding box center [1010, 114] width 76 height 24
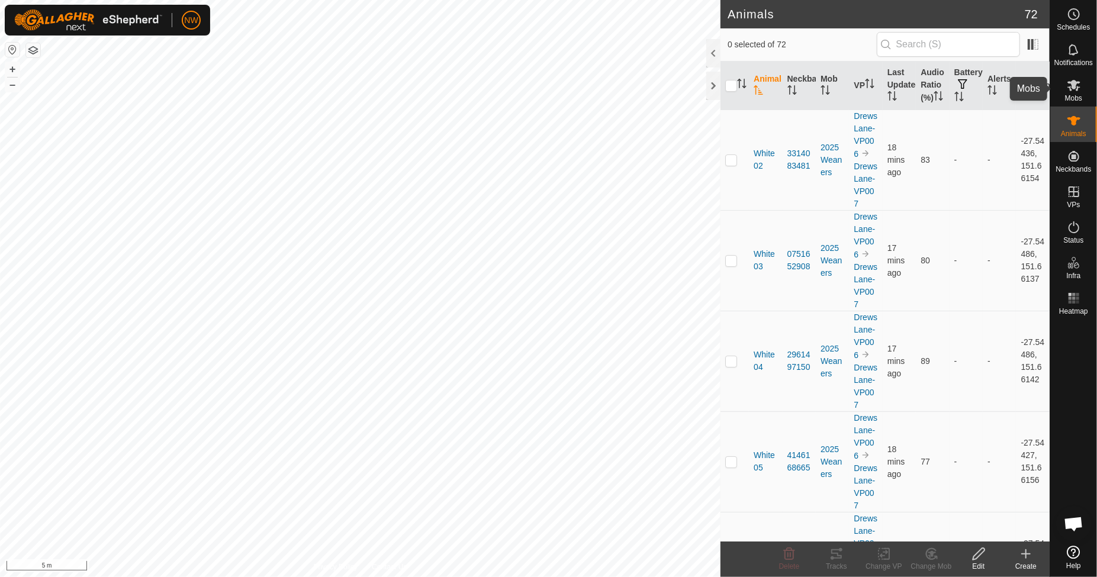
click at [1075, 78] on icon at bounding box center [1073, 85] width 14 height 14
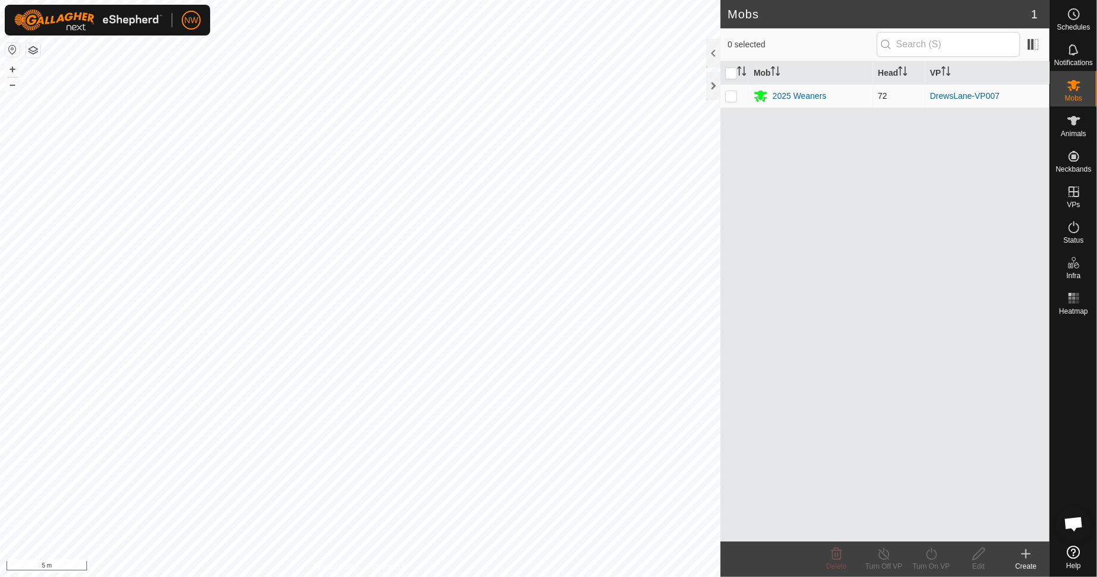
click at [735, 93] on p-checkbox at bounding box center [731, 95] width 12 height 9
checkbox input "true"
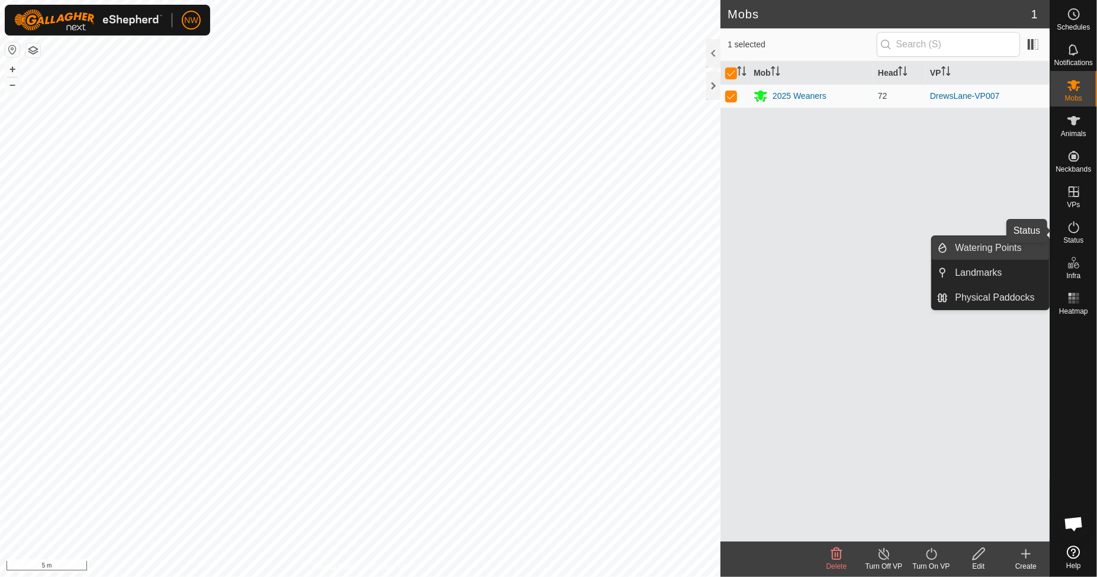
drag, startPoint x: 1082, startPoint y: 231, endPoint x: 1007, endPoint y: 241, distance: 75.7
click at [1082, 231] on es-activation-svg-icon at bounding box center [1073, 227] width 21 height 19
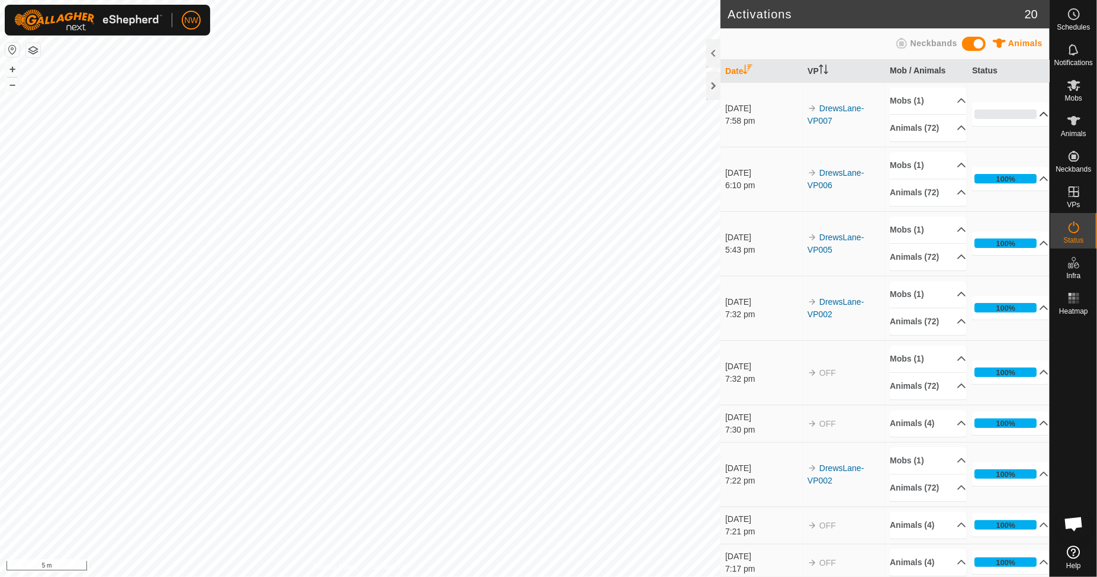
click at [1023, 116] on p-accordion-header "0%" at bounding box center [1010, 114] width 76 height 24
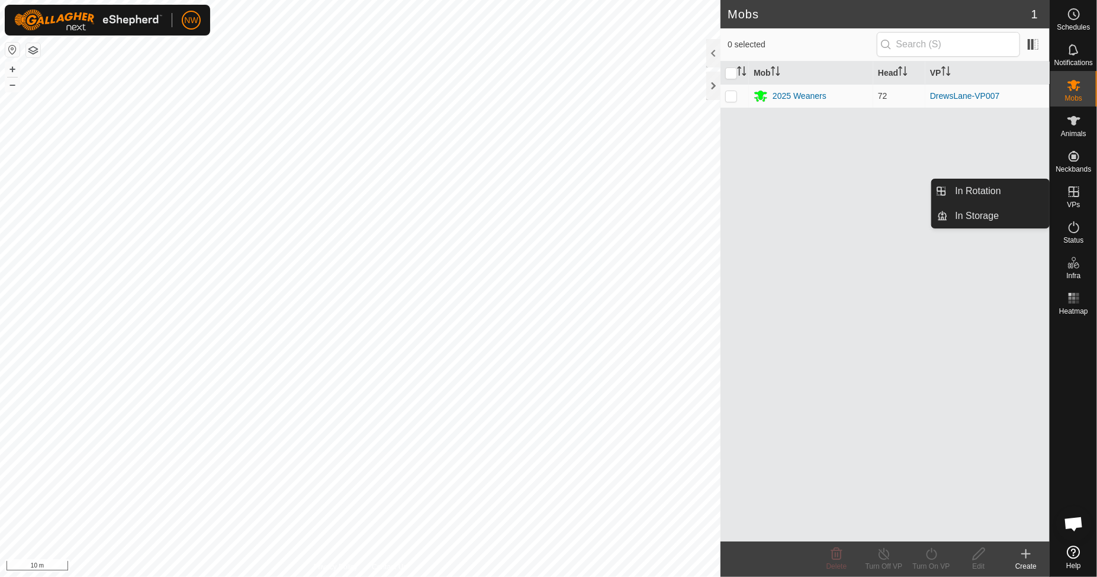
click at [1079, 193] on icon at bounding box center [1073, 192] width 14 height 14
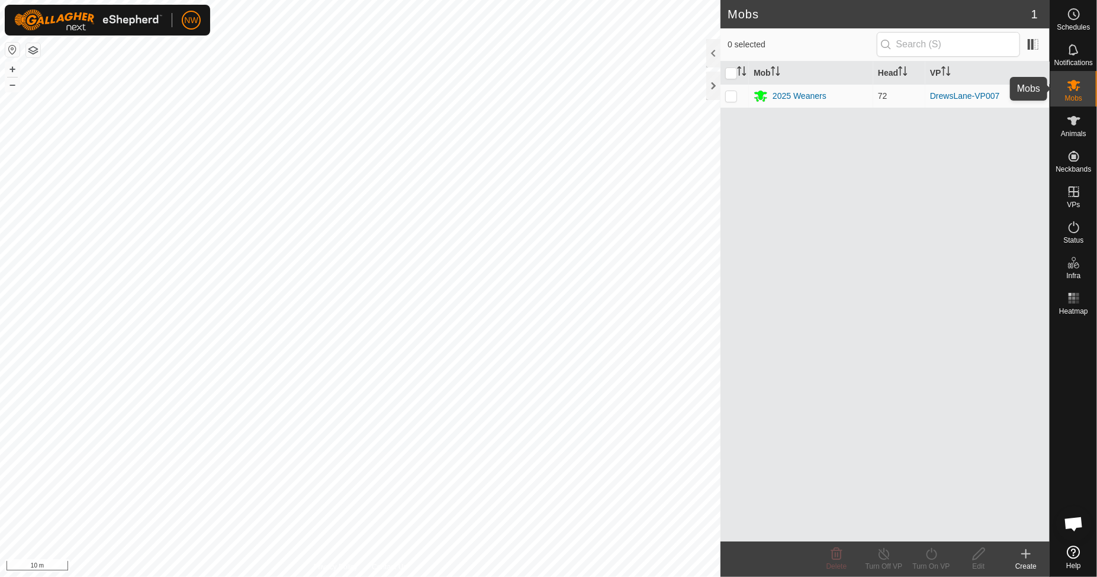
click at [1078, 89] on icon at bounding box center [1073, 85] width 14 height 14
click at [1077, 223] on icon at bounding box center [1073, 227] width 14 height 14
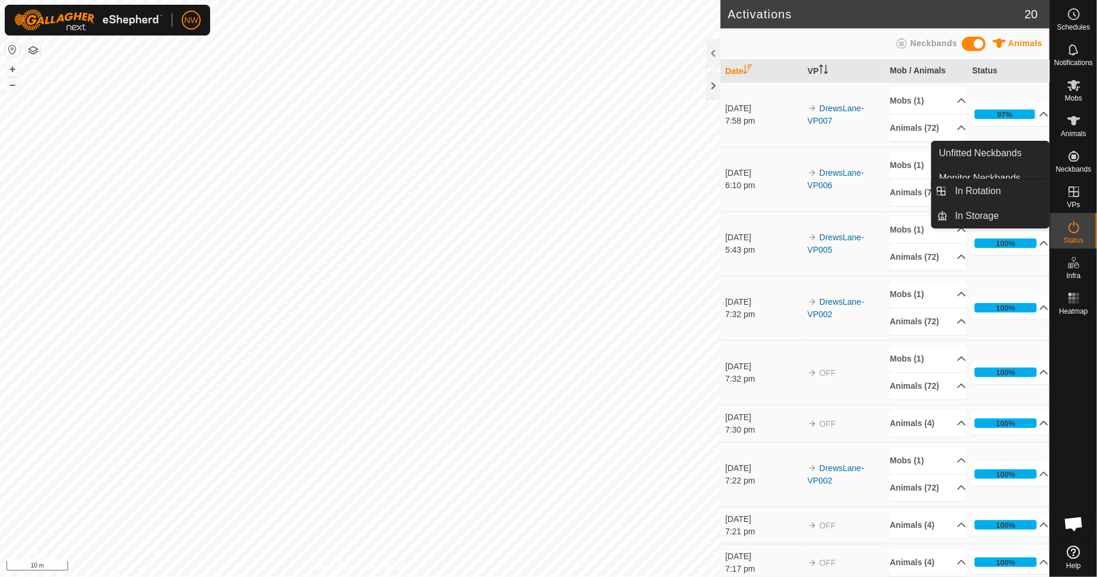
click at [1081, 189] on es-virtualpaddocks-svg-icon at bounding box center [1073, 191] width 21 height 19
click at [1001, 179] on link "In Rotation" at bounding box center [998, 191] width 101 height 24
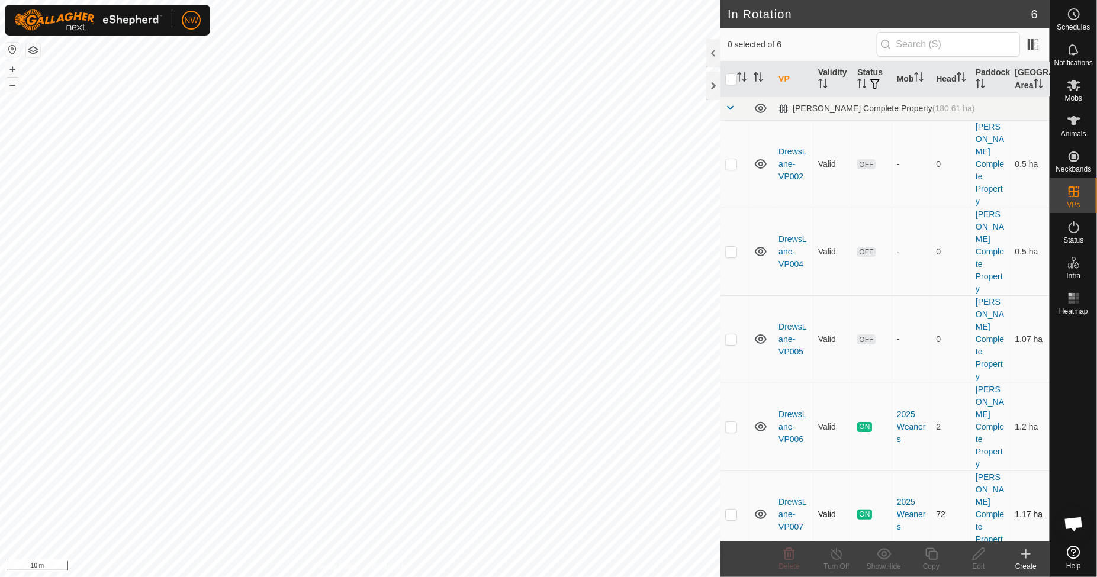
click at [731, 510] on p-checkbox at bounding box center [731, 514] width 12 height 9
checkbox input "true"
click at [734, 422] on p-checkbox at bounding box center [731, 426] width 12 height 9
checkbox input "true"
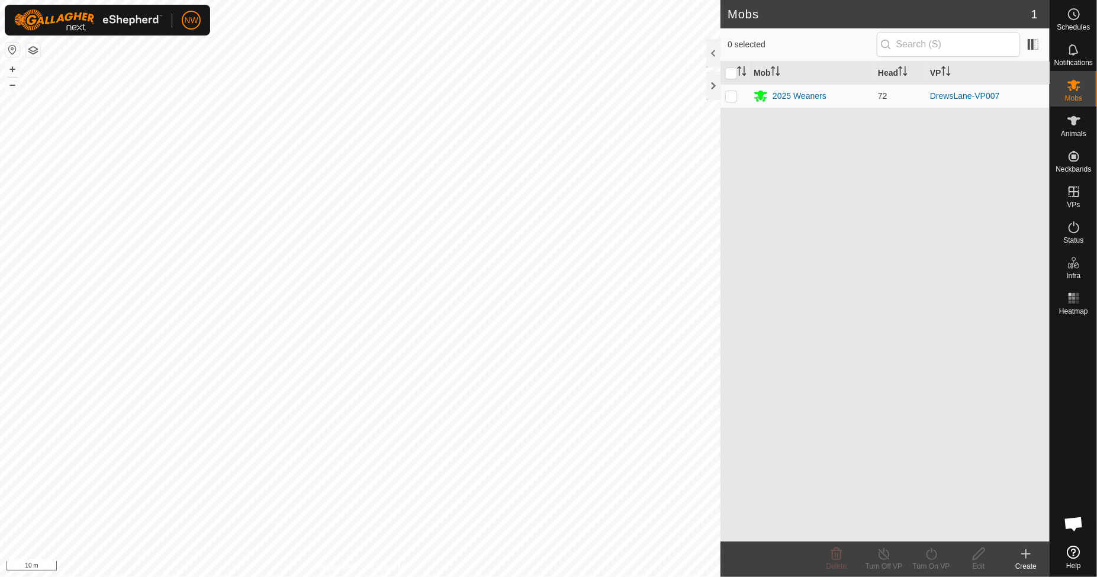
click at [581, 576] on html "NW Schedules Notifications Mobs Animals Neckbands VPs Status Infra Heatmap Help…" at bounding box center [548, 288] width 1097 height 577
click at [1065, 301] on es-heatmap-svg-icon at bounding box center [1073, 298] width 21 height 19
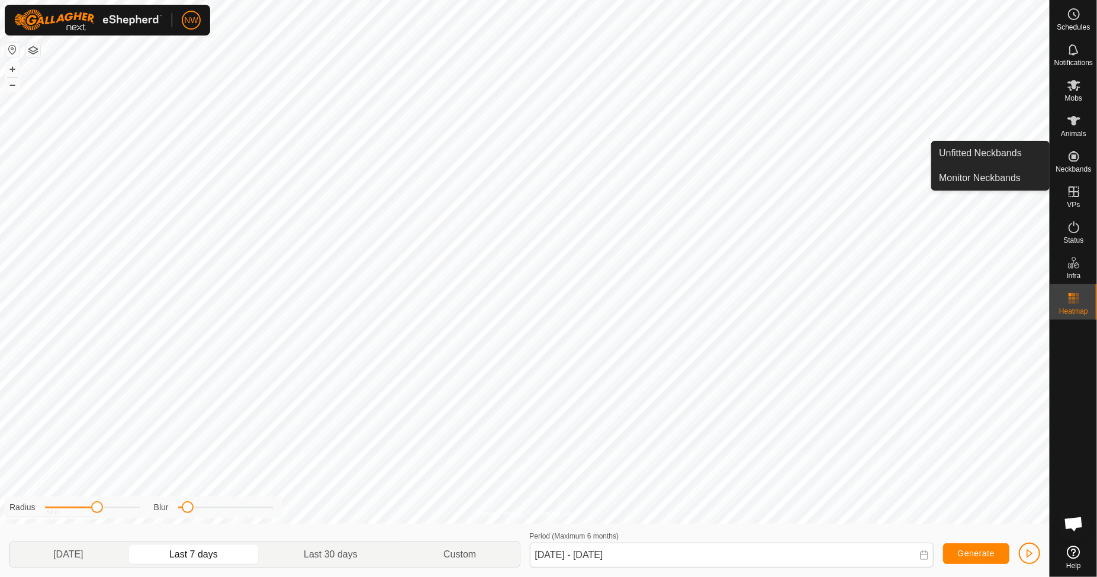
click at [1071, 156] on icon at bounding box center [1073, 156] width 11 height 11
click at [950, 176] on link "Monitor Neckbands" at bounding box center [989, 178] width 117 height 24
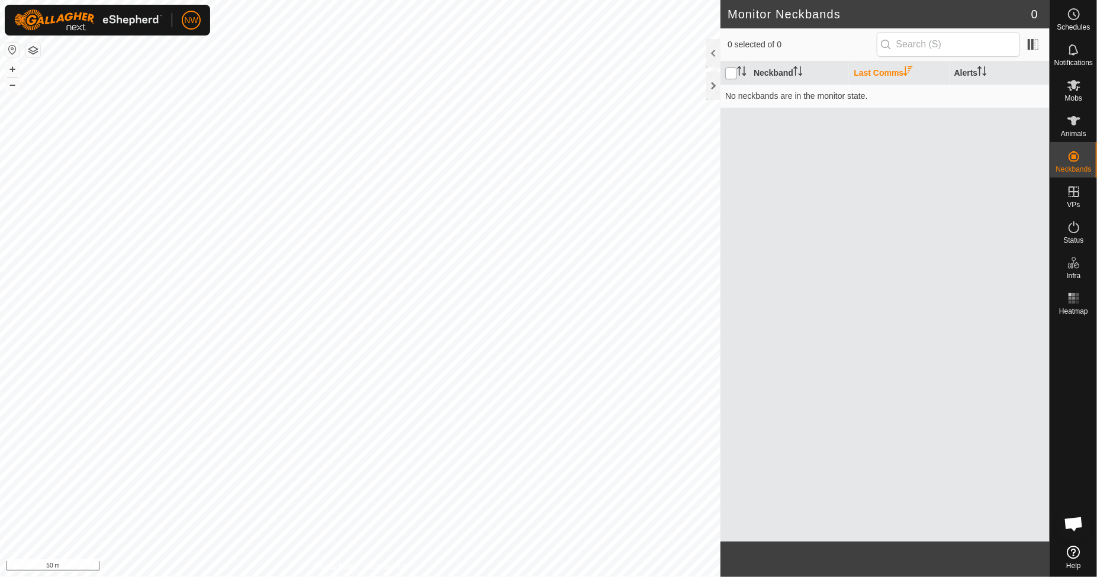
click at [729, 70] on input "checkbox" at bounding box center [731, 73] width 12 height 12
click at [733, 70] on input "checkbox" at bounding box center [731, 73] width 12 height 12
checkbox input "false"
click at [1065, 118] on es-animals-svg-icon at bounding box center [1073, 120] width 21 height 19
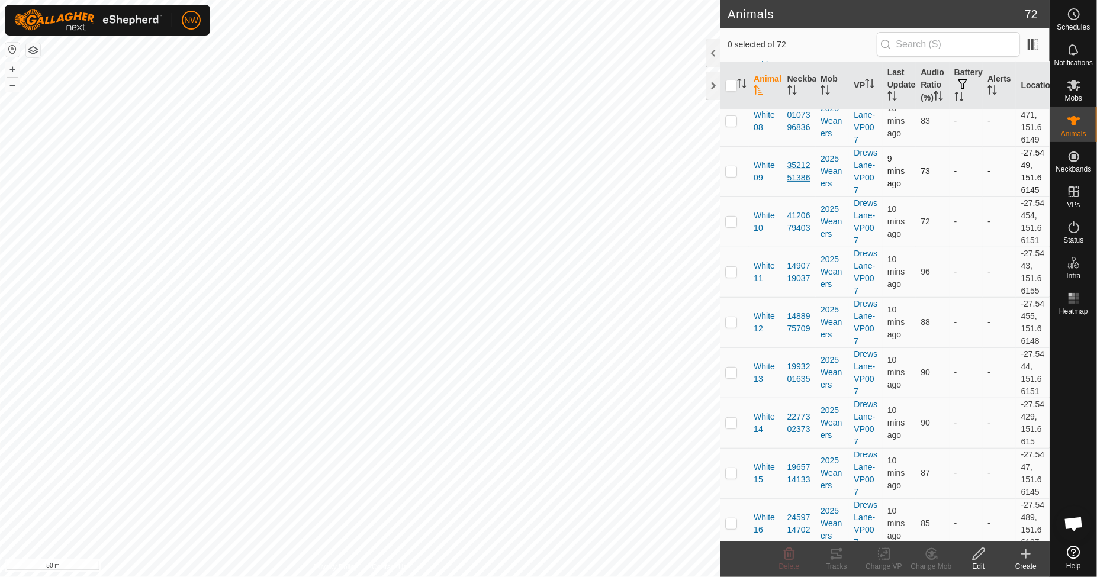
scroll to position [394, 0]
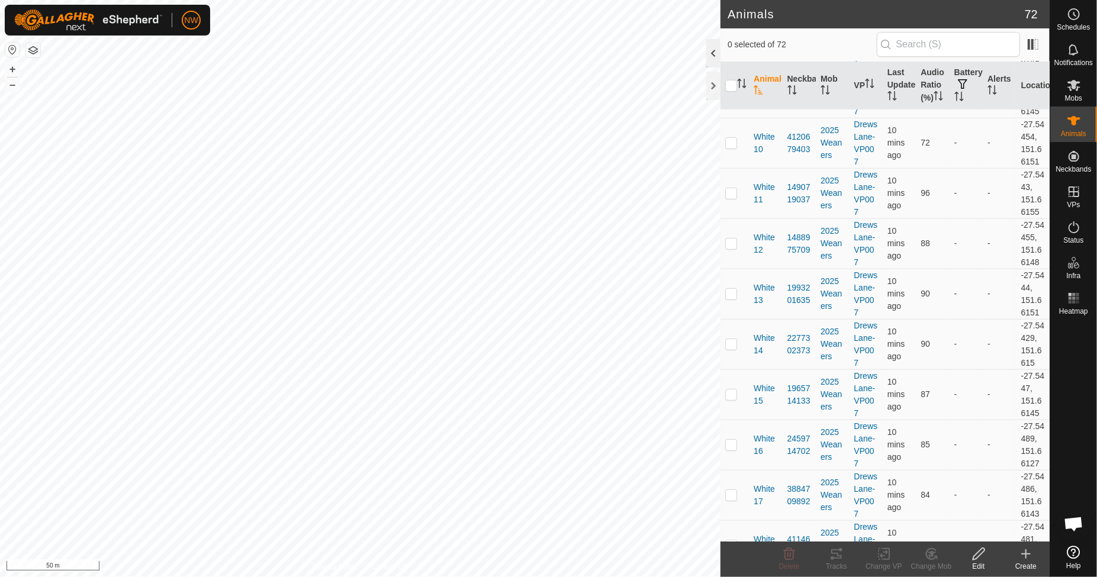
click at [710, 51] on div at bounding box center [713, 53] width 14 height 28
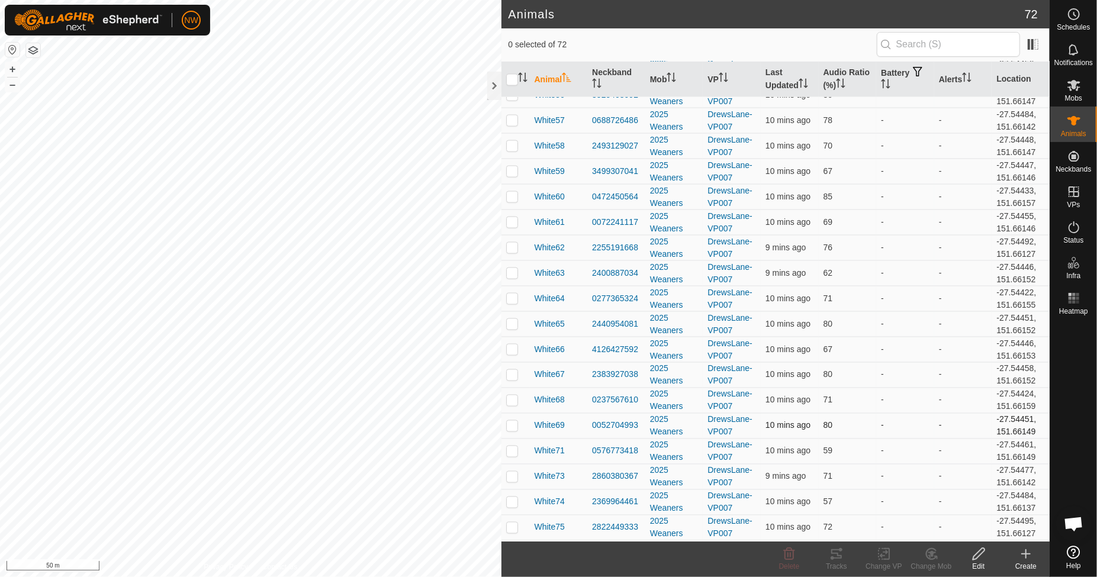
scroll to position [1373, 0]
